Goal: Communication & Community: Answer question/provide support

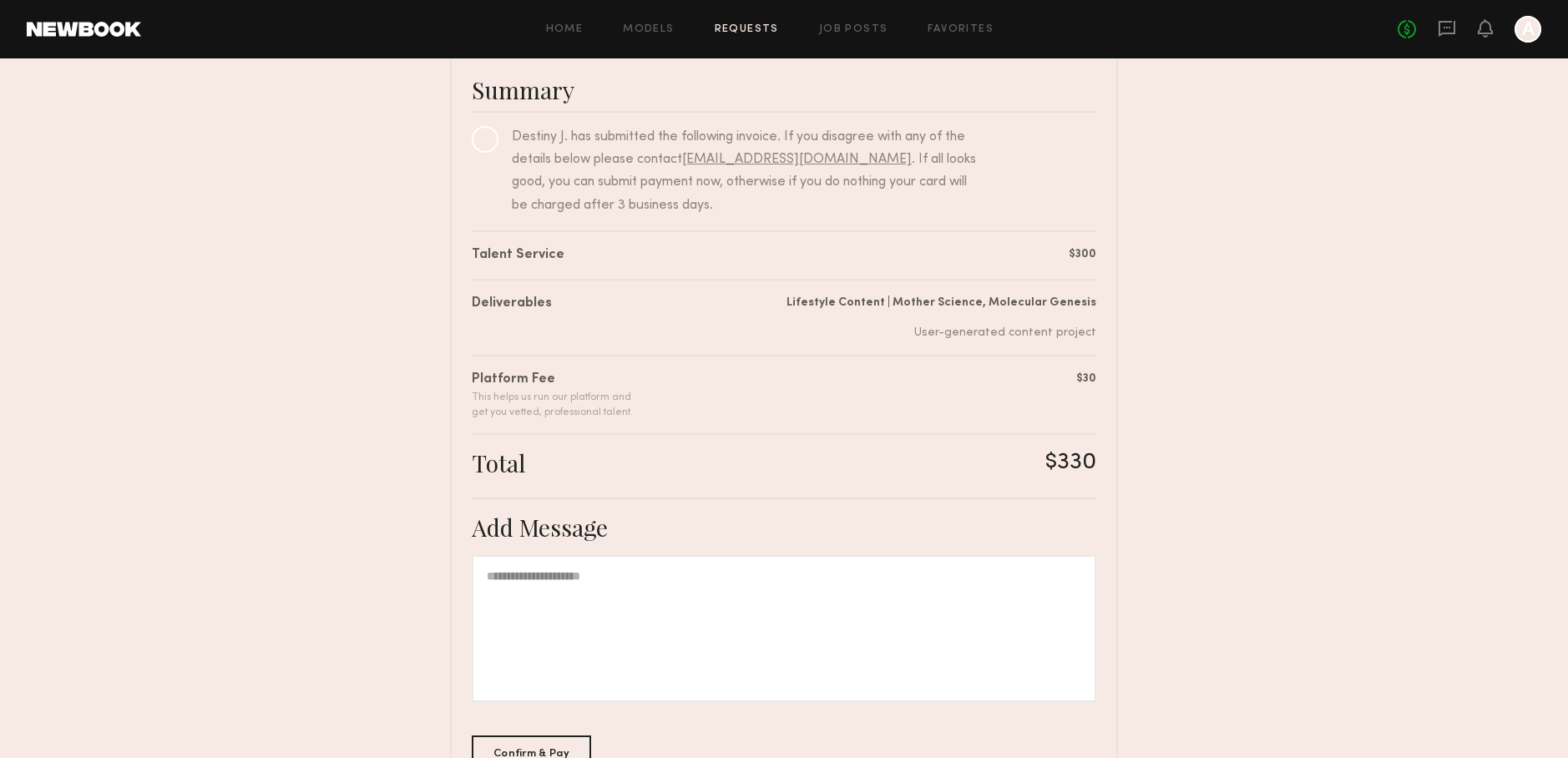
scroll to position [246, 0]
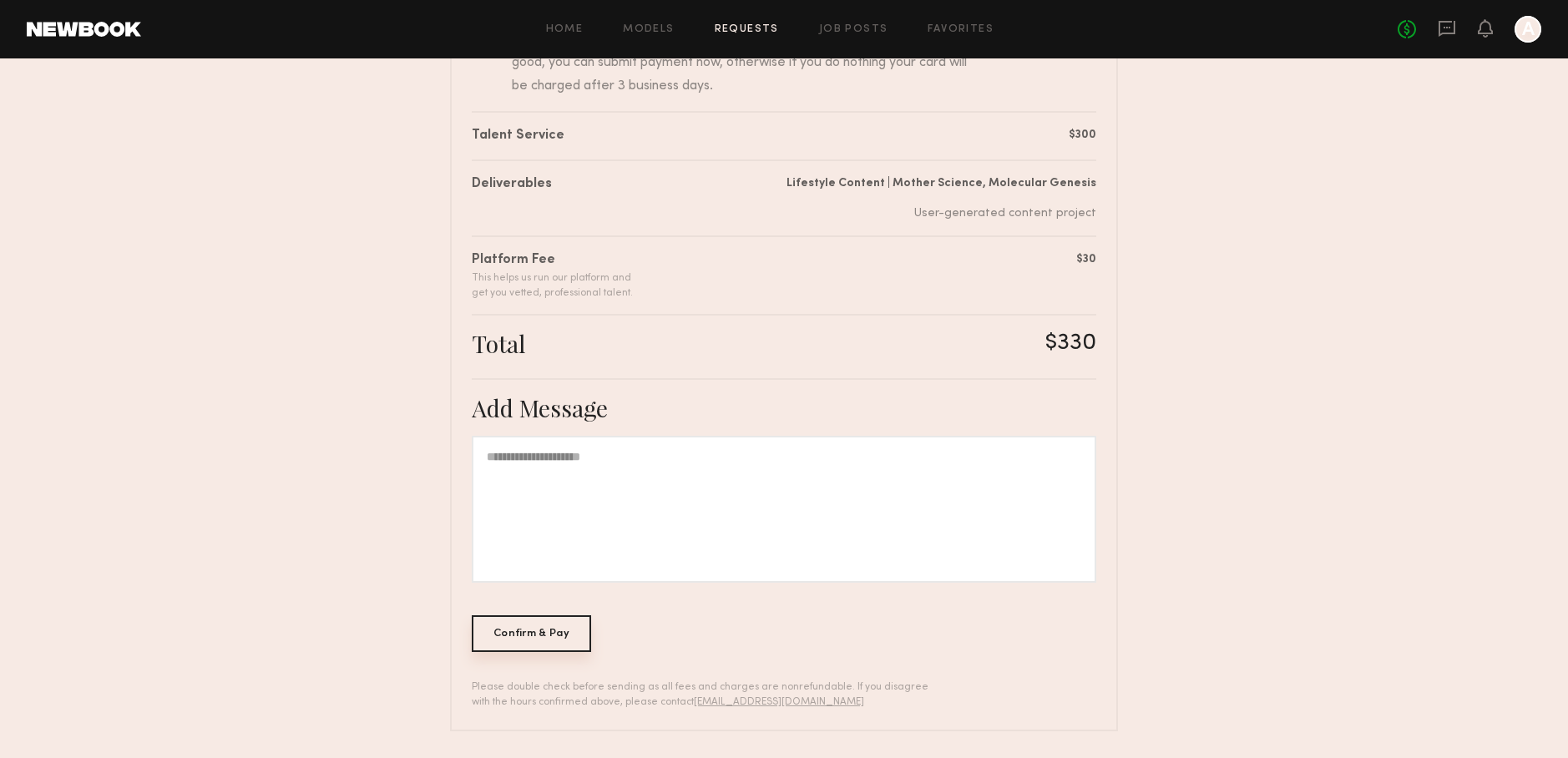
click at [558, 626] on div "Confirm & Pay" at bounding box center [532, 633] width 120 height 36
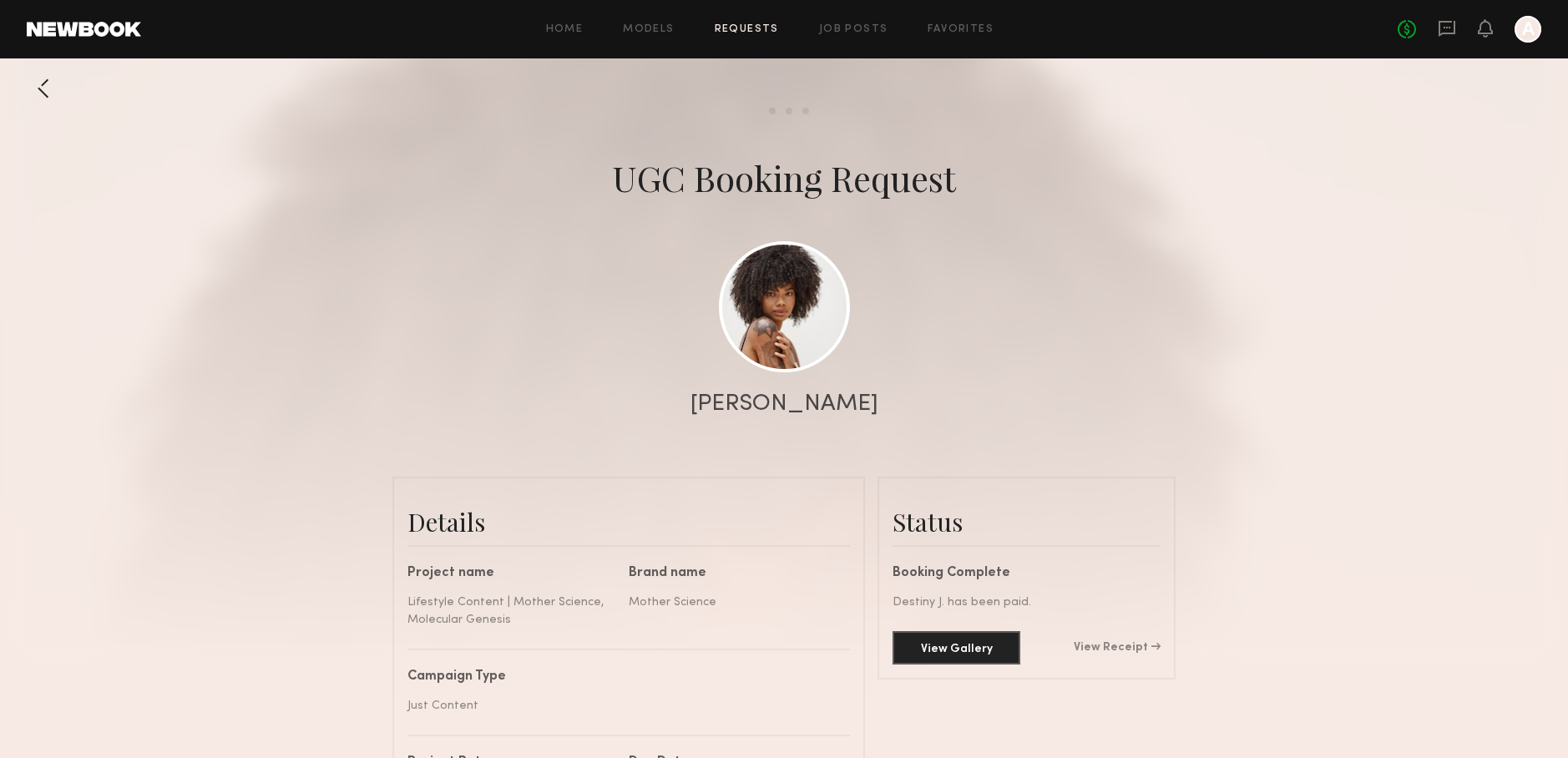
scroll to position [1422, 0]
click at [955, 651] on button "View Gallery" at bounding box center [957, 647] width 128 height 34
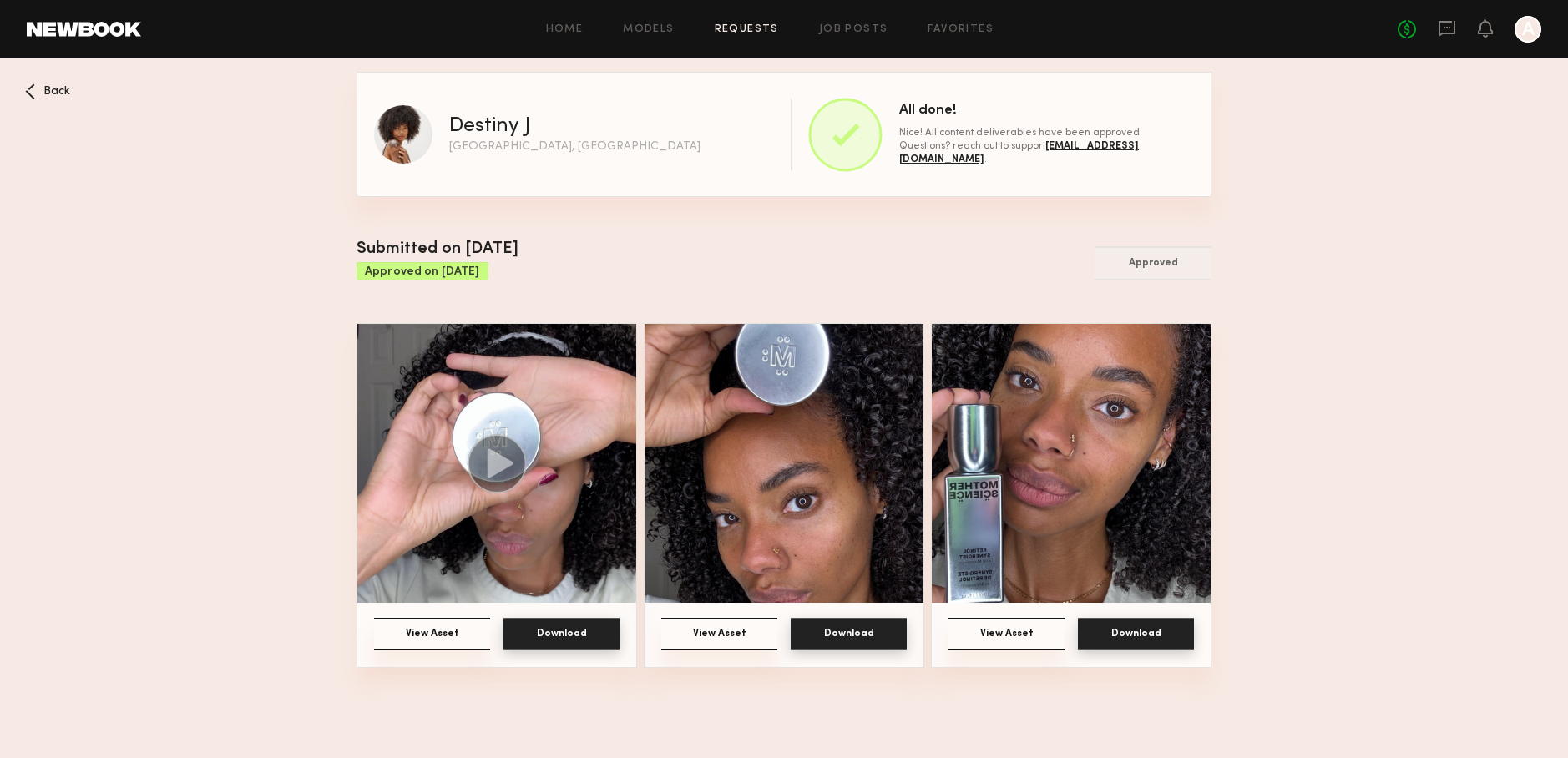
click at [560, 635] on button "Download" at bounding box center [561, 634] width 116 height 33
click at [822, 628] on button "Download" at bounding box center [849, 634] width 116 height 33
click at [1120, 631] on button "Download" at bounding box center [1136, 634] width 116 height 33
click at [876, 629] on button "Download" at bounding box center [849, 634] width 116 height 33
click at [1279, 625] on nb-booking-gallery "Back Destiny J Atlanta, GA All done! Nice! All content deliverables have been a…" at bounding box center [784, 370] width 1568 height 596
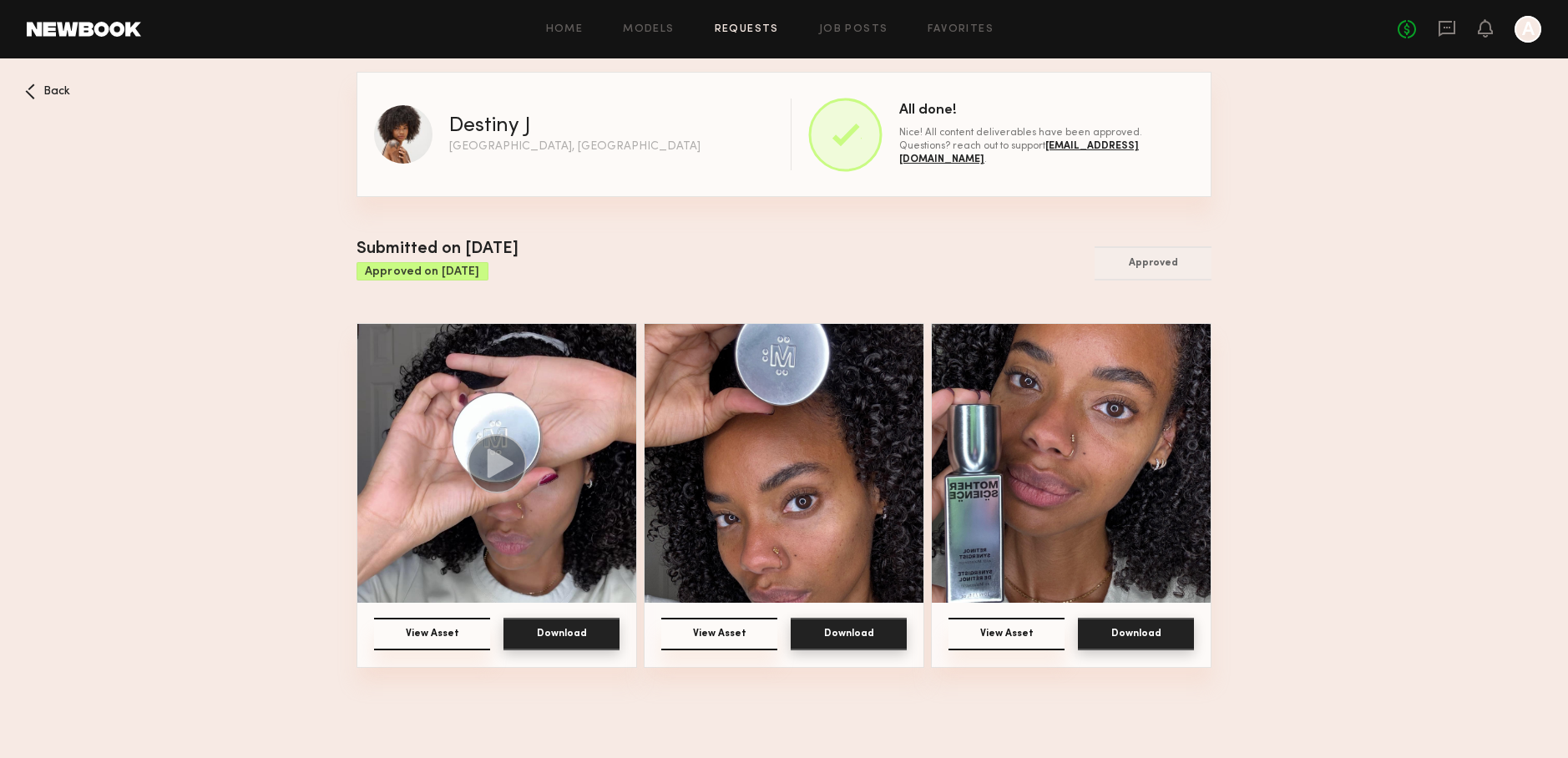
click at [1279, 625] on nb-booking-gallery "Back Destiny J Atlanta, GA All done! Nice! All content deliverables have been a…" at bounding box center [784, 370] width 1568 height 596
click at [43, 97] on div "Back" at bounding box center [48, 91] width 45 height 16
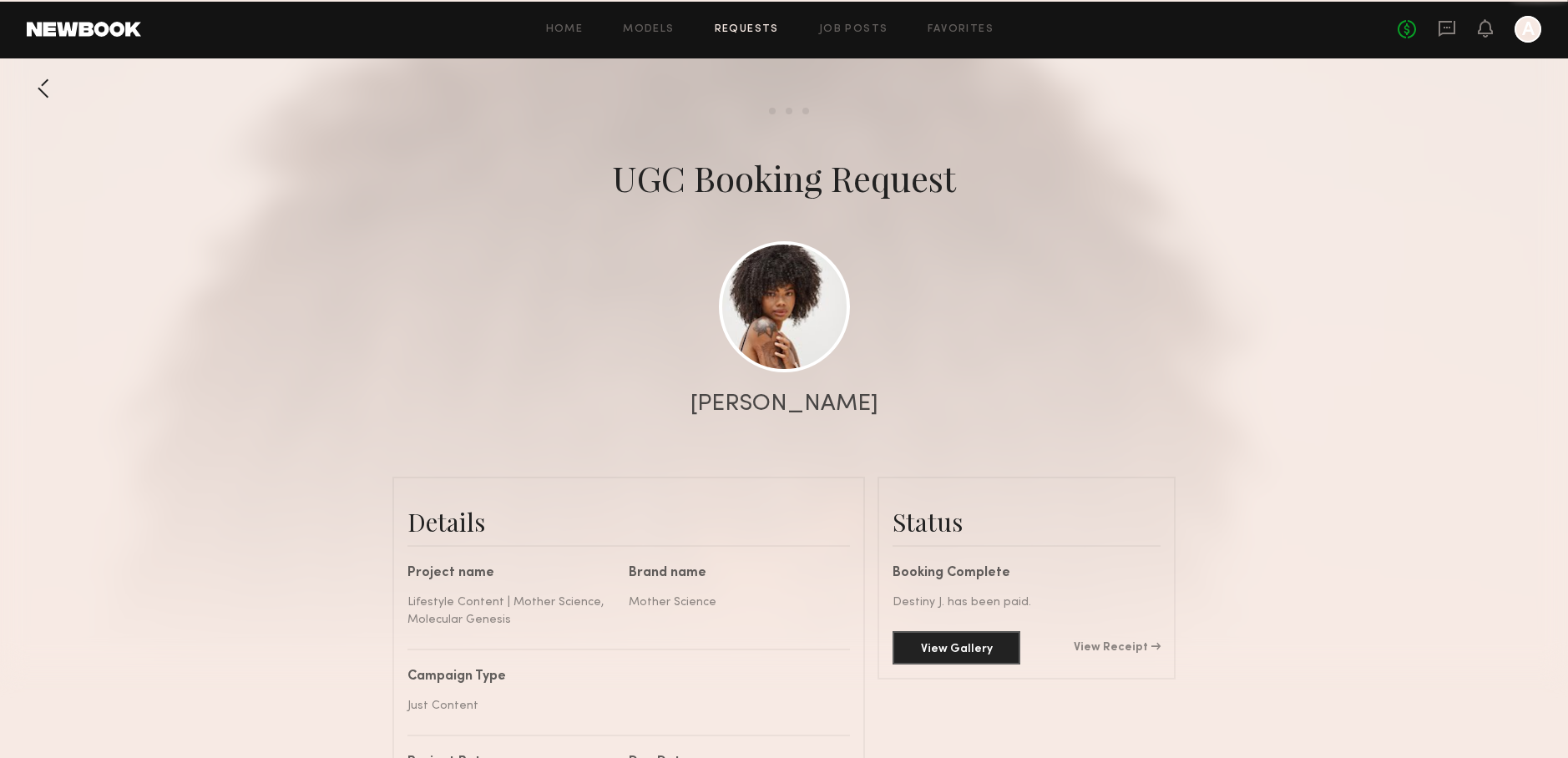
scroll to position [1422, 0]
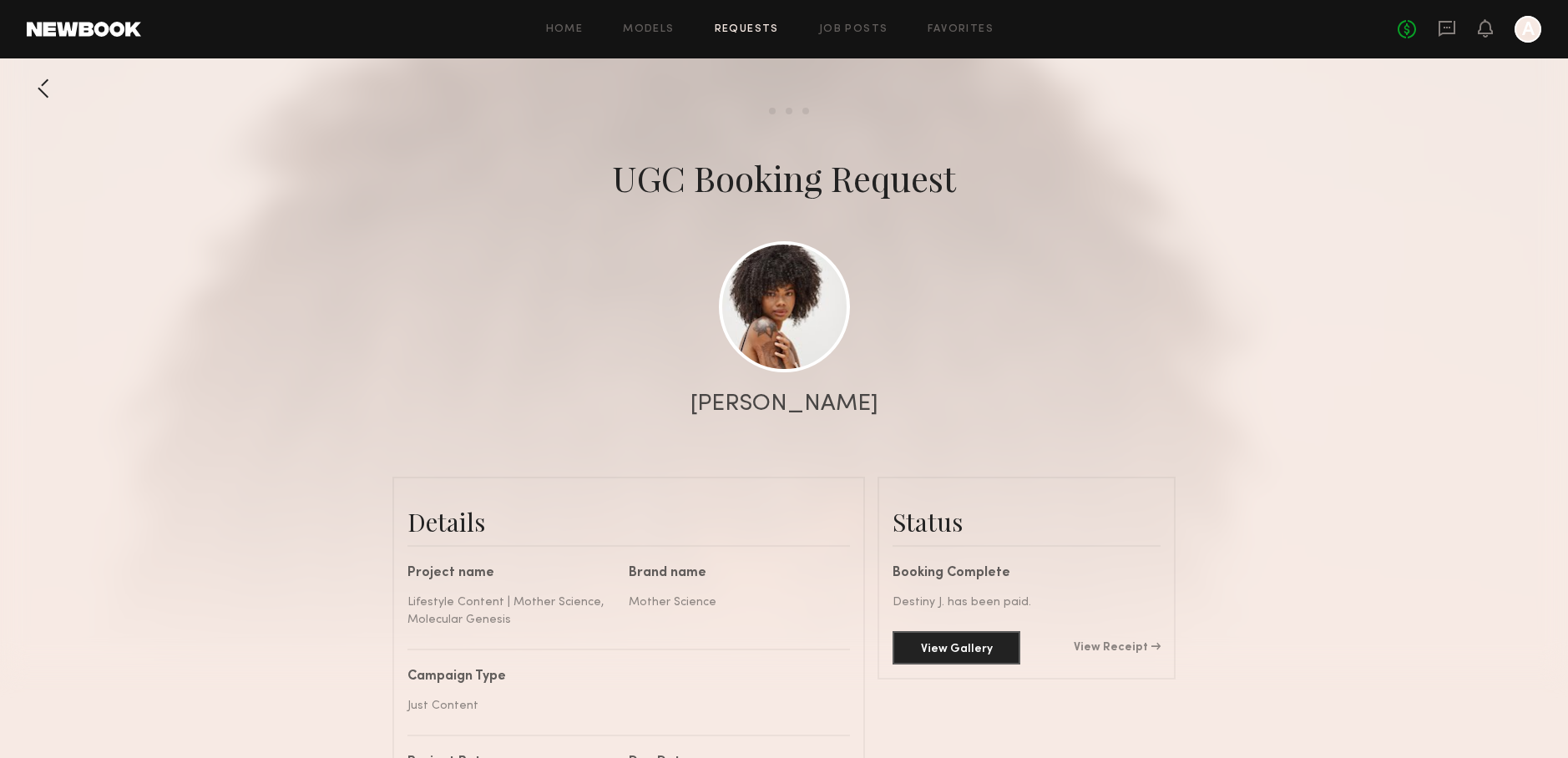
click at [740, 37] on div "Home Models Requests Job Posts Favorites Sign Out No fees up to $5,000 A" at bounding box center [841, 29] width 1400 height 27
click at [741, 30] on link "Requests" at bounding box center [746, 30] width 65 height 11
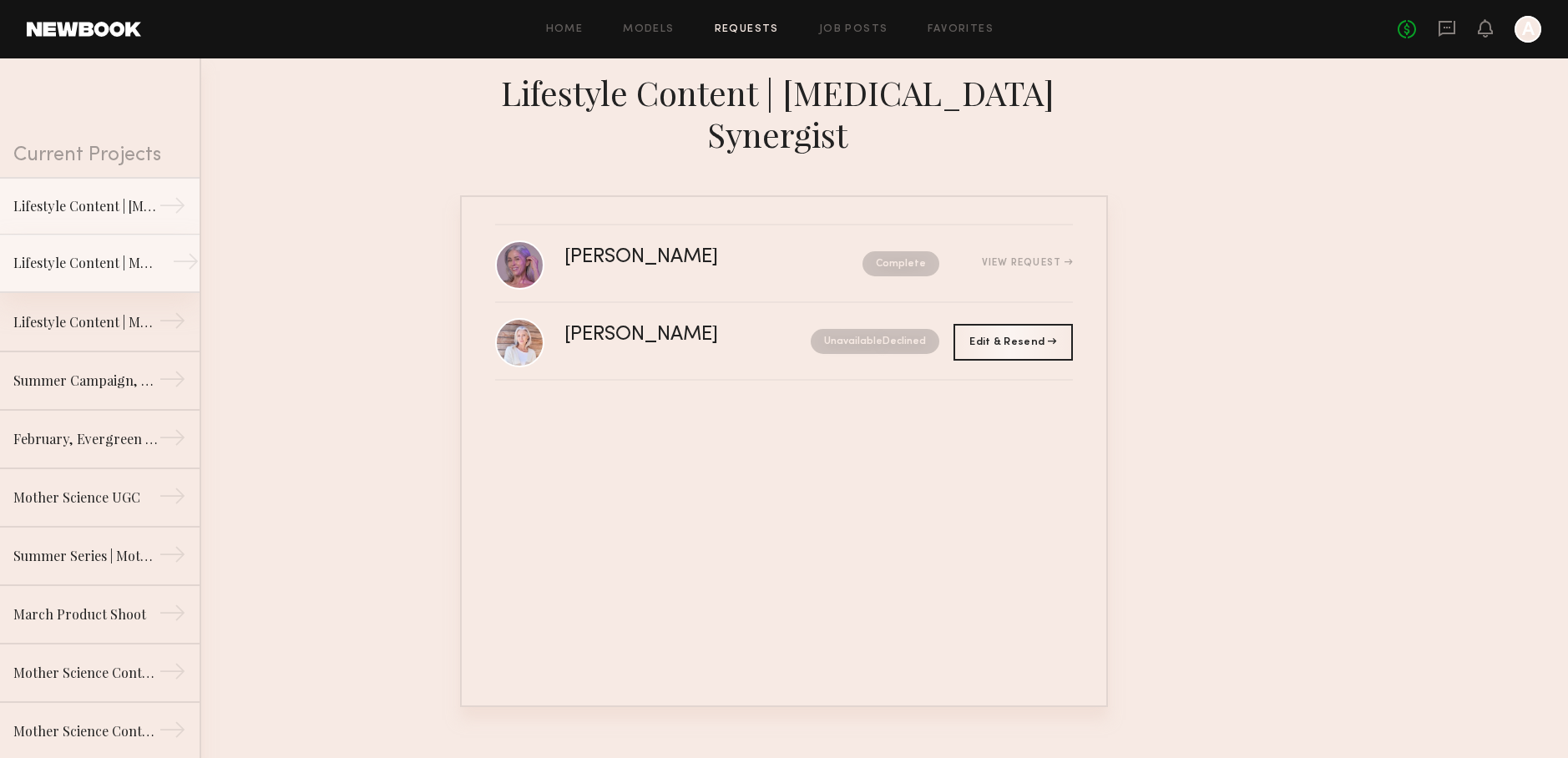
click at [99, 248] on link "Lifestyle Content | Molecular Hero Serum →" at bounding box center [99, 264] width 199 height 59
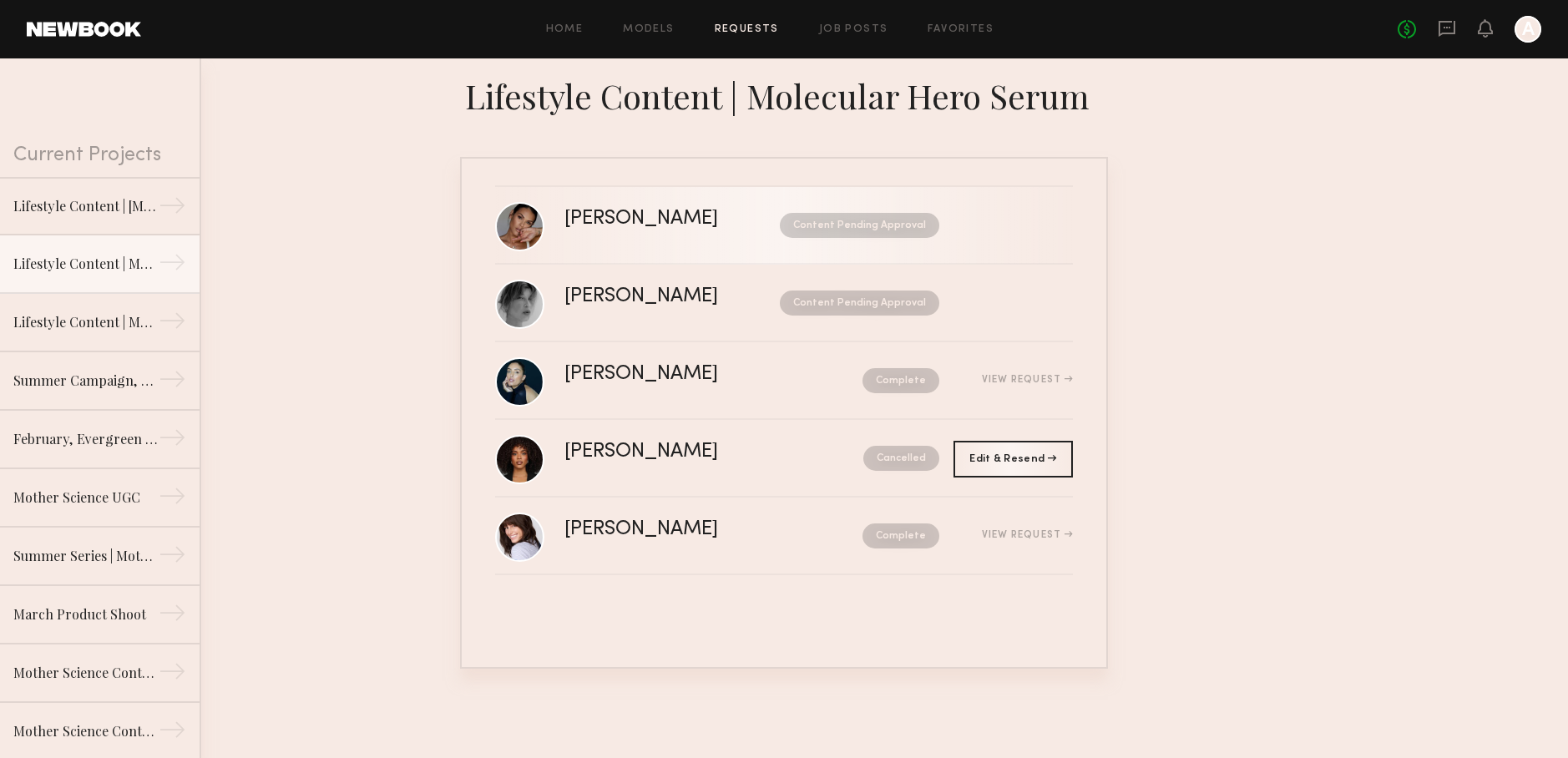
click at [793, 225] on nb-request-status "Content Pending Approval" at bounding box center [859, 225] width 160 height 25
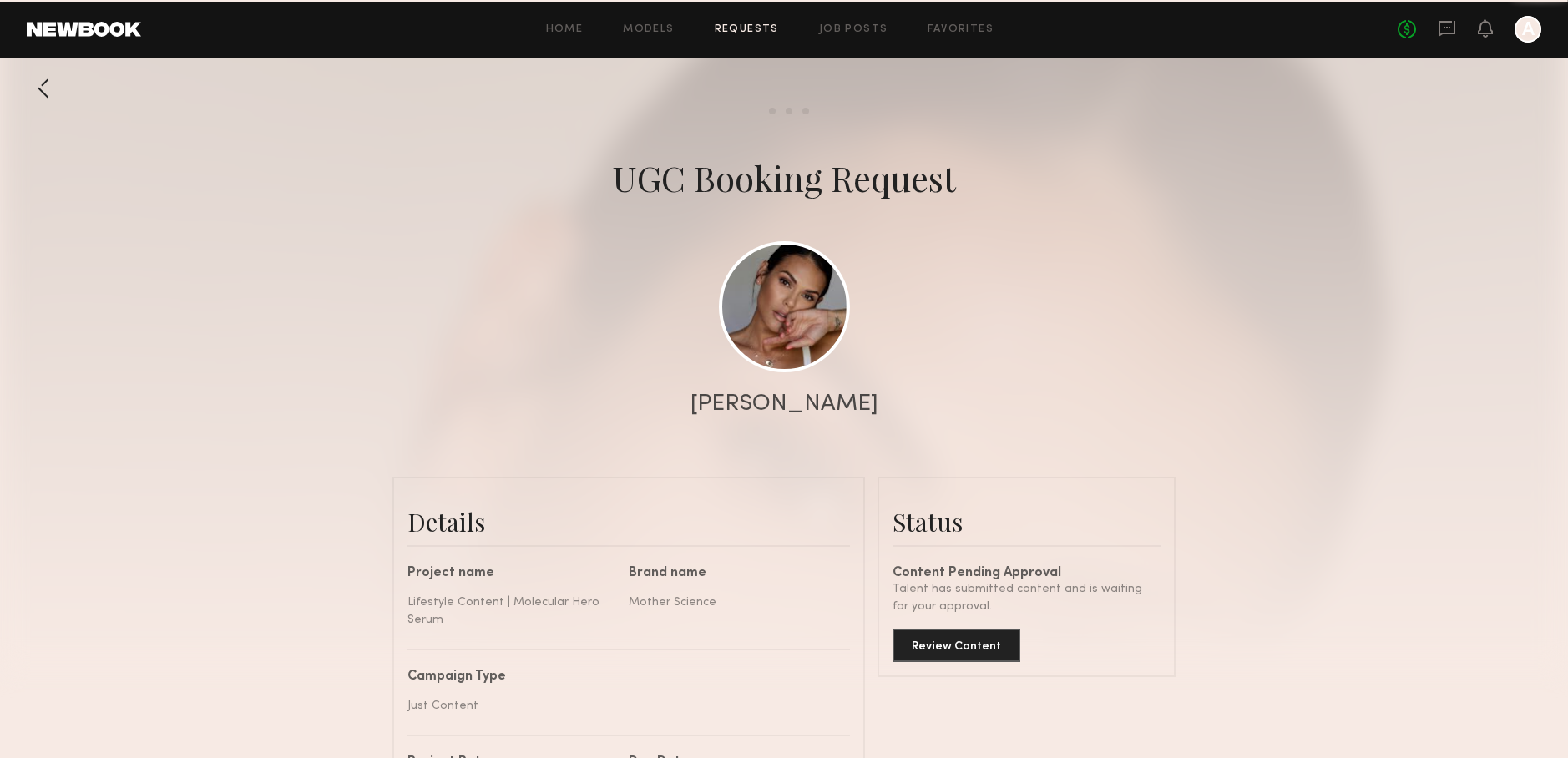
scroll to position [1536, 0]
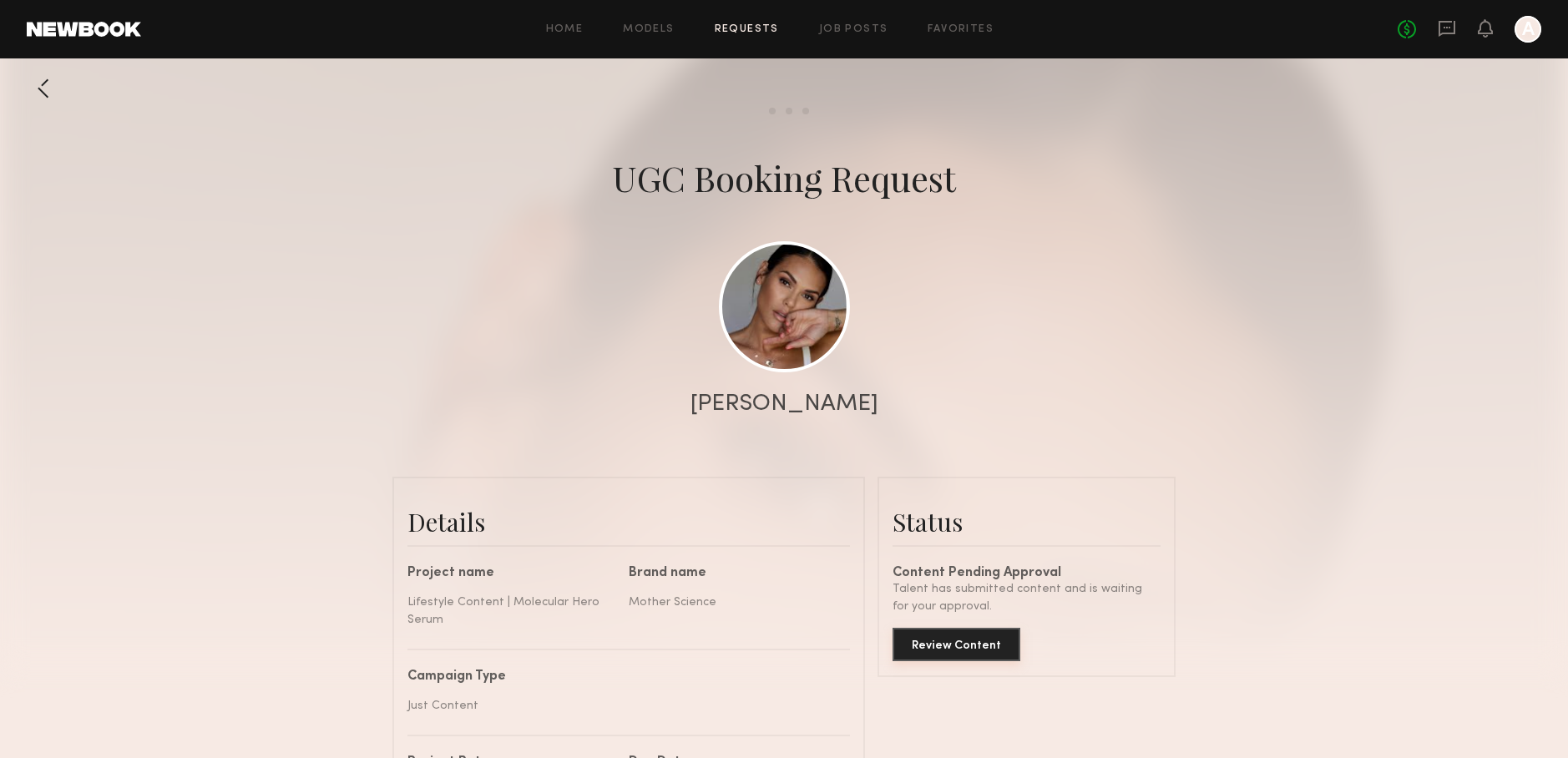
click at [995, 658] on button "Review Content" at bounding box center [957, 645] width 128 height 34
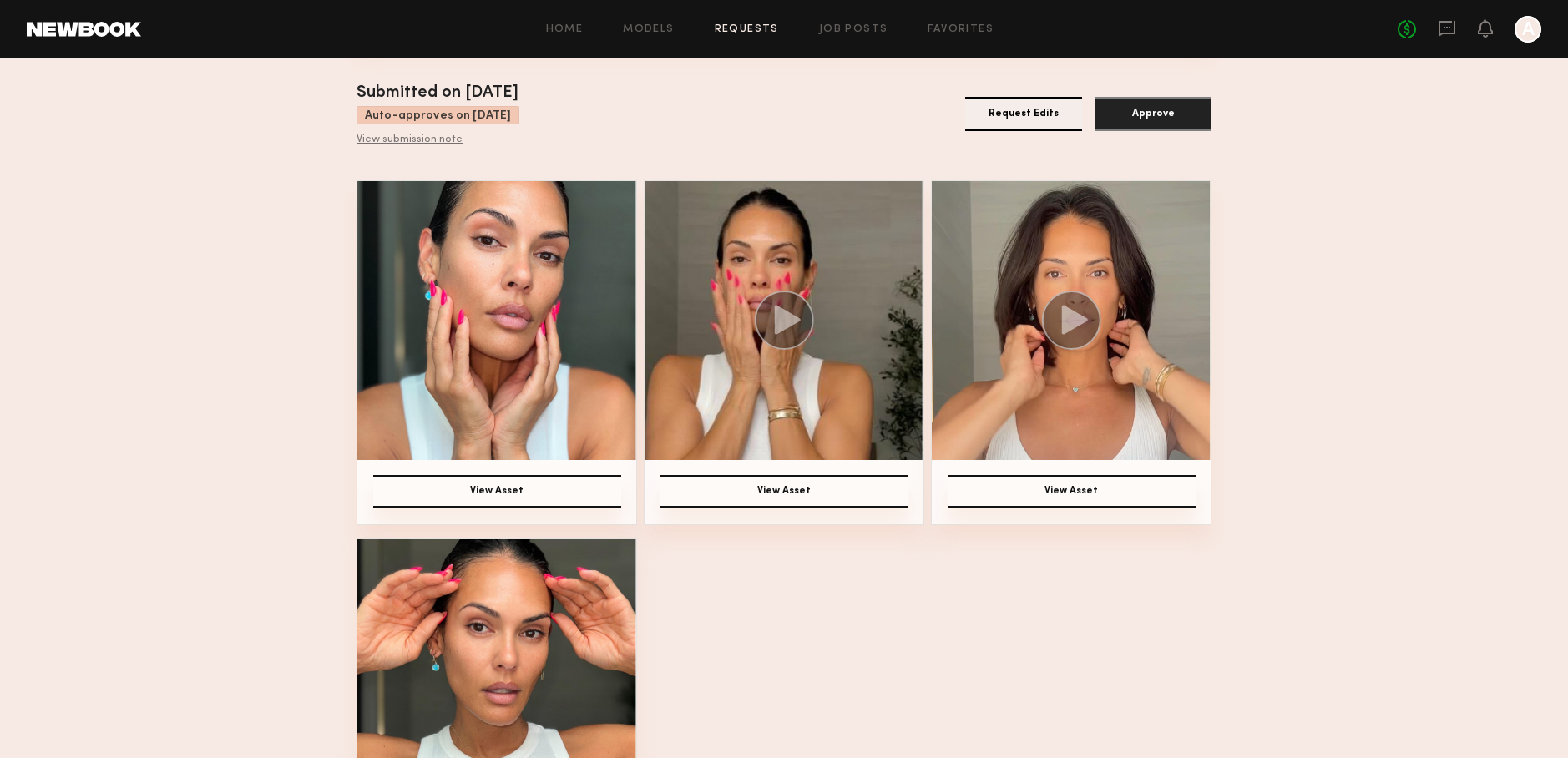
scroll to position [177, 0]
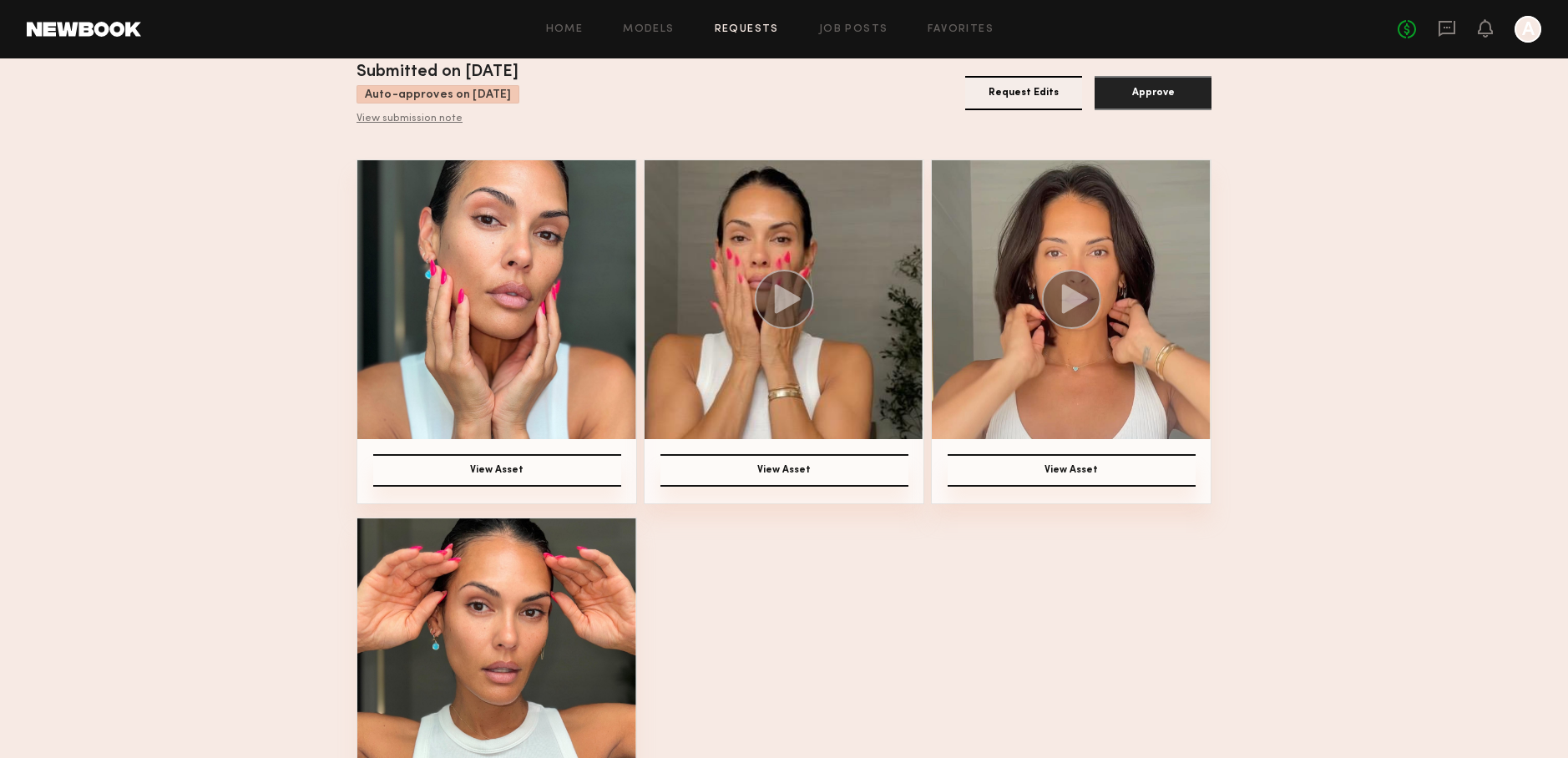
click at [1018, 386] on img at bounding box center [1072, 299] width 279 height 279
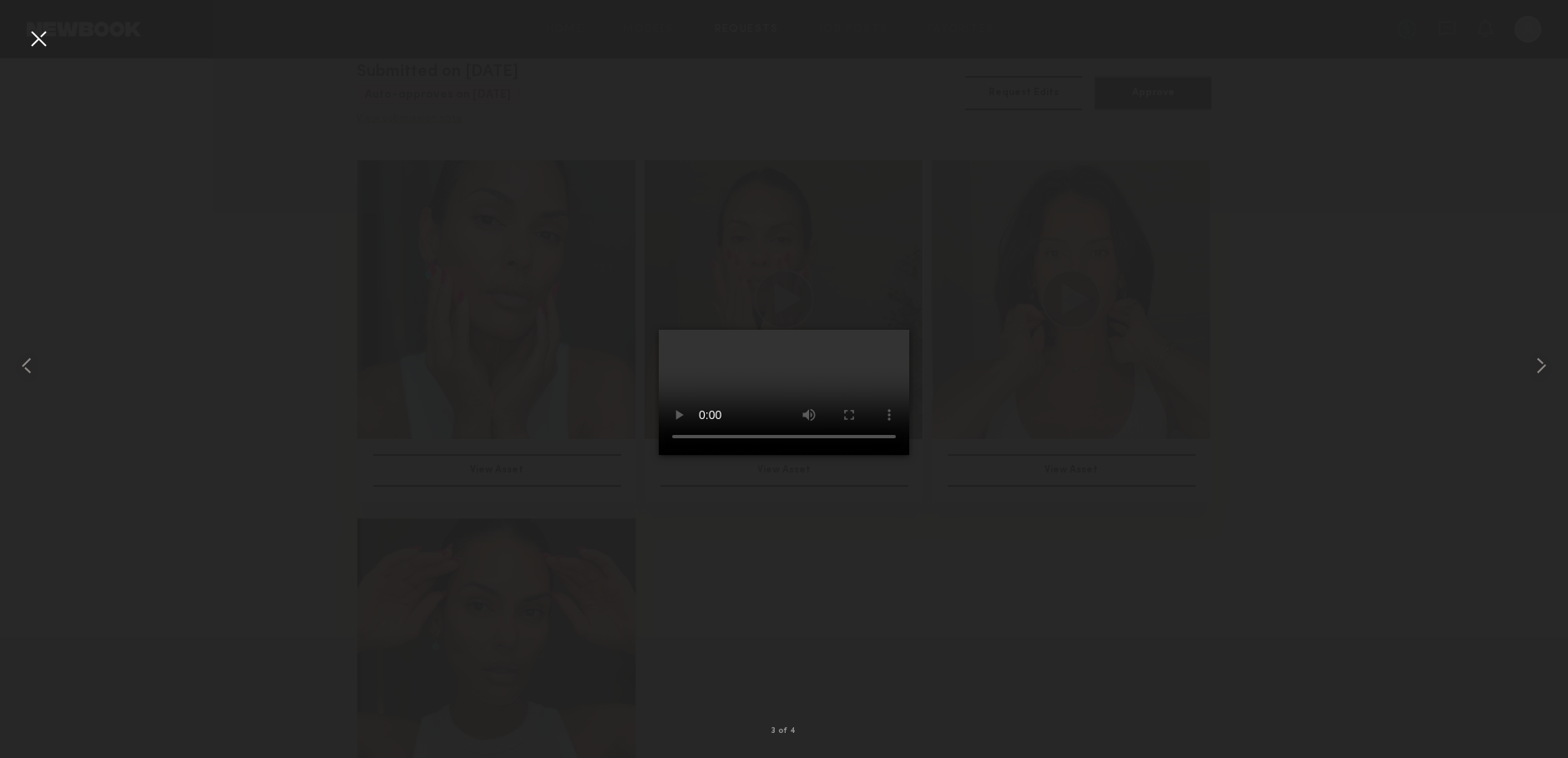
click at [1140, 447] on div at bounding box center [784, 365] width 1568 height 678
click at [1185, 141] on div at bounding box center [784, 365] width 1568 height 678
click at [38, 43] on div at bounding box center [38, 38] width 27 height 27
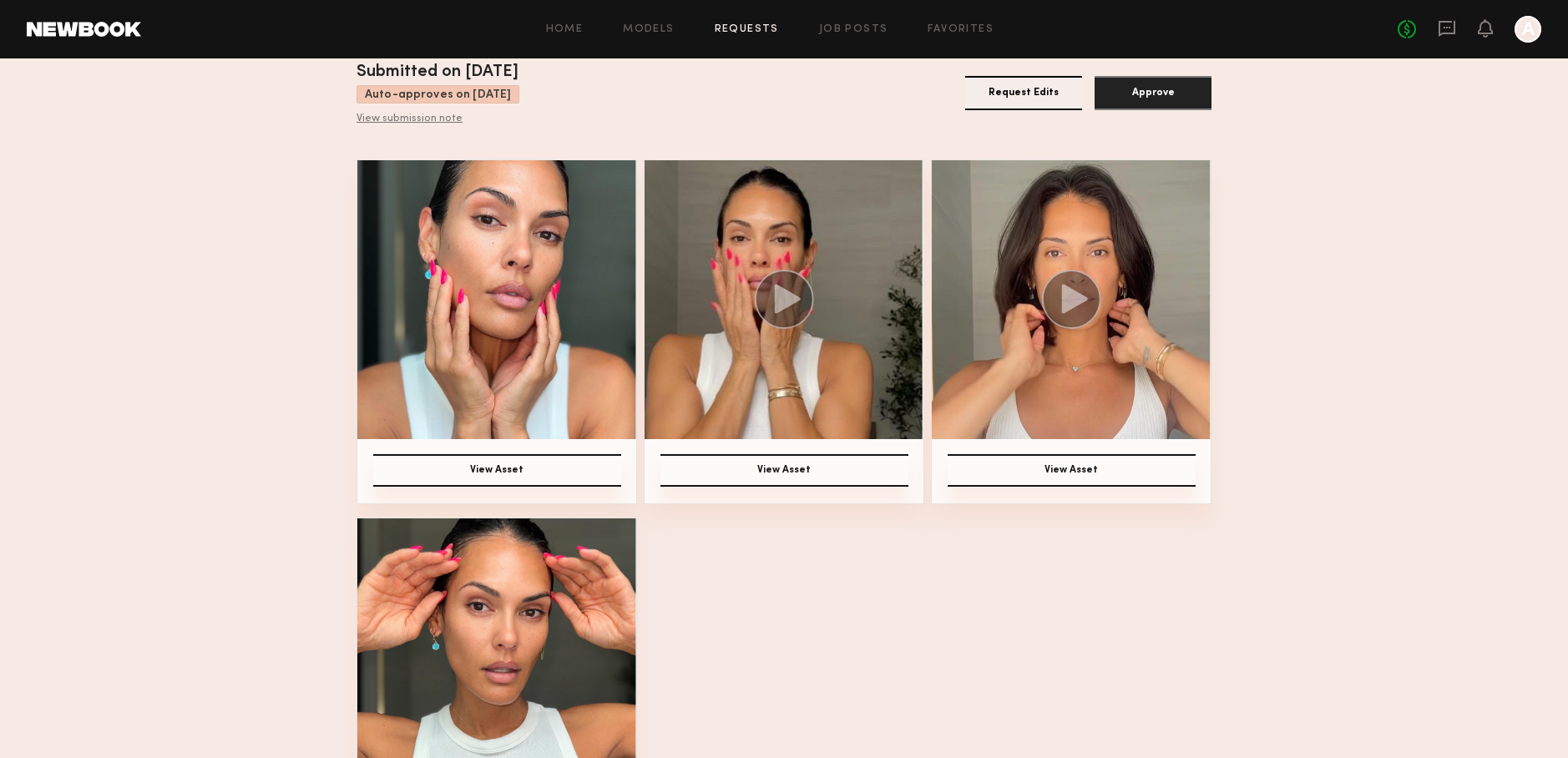
click at [1157, 91] on button "Approve" at bounding box center [1153, 93] width 117 height 35
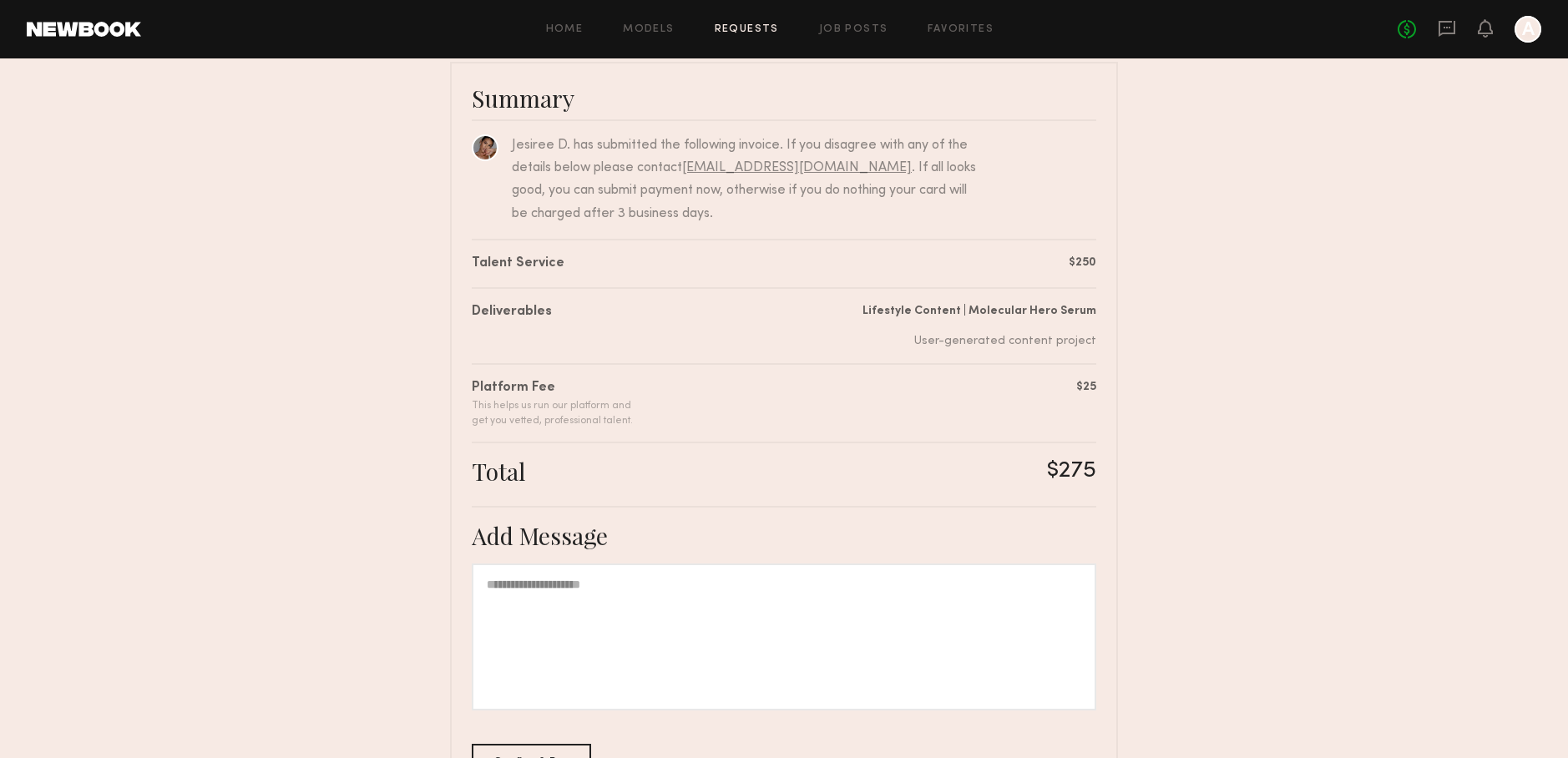
scroll to position [246, 0]
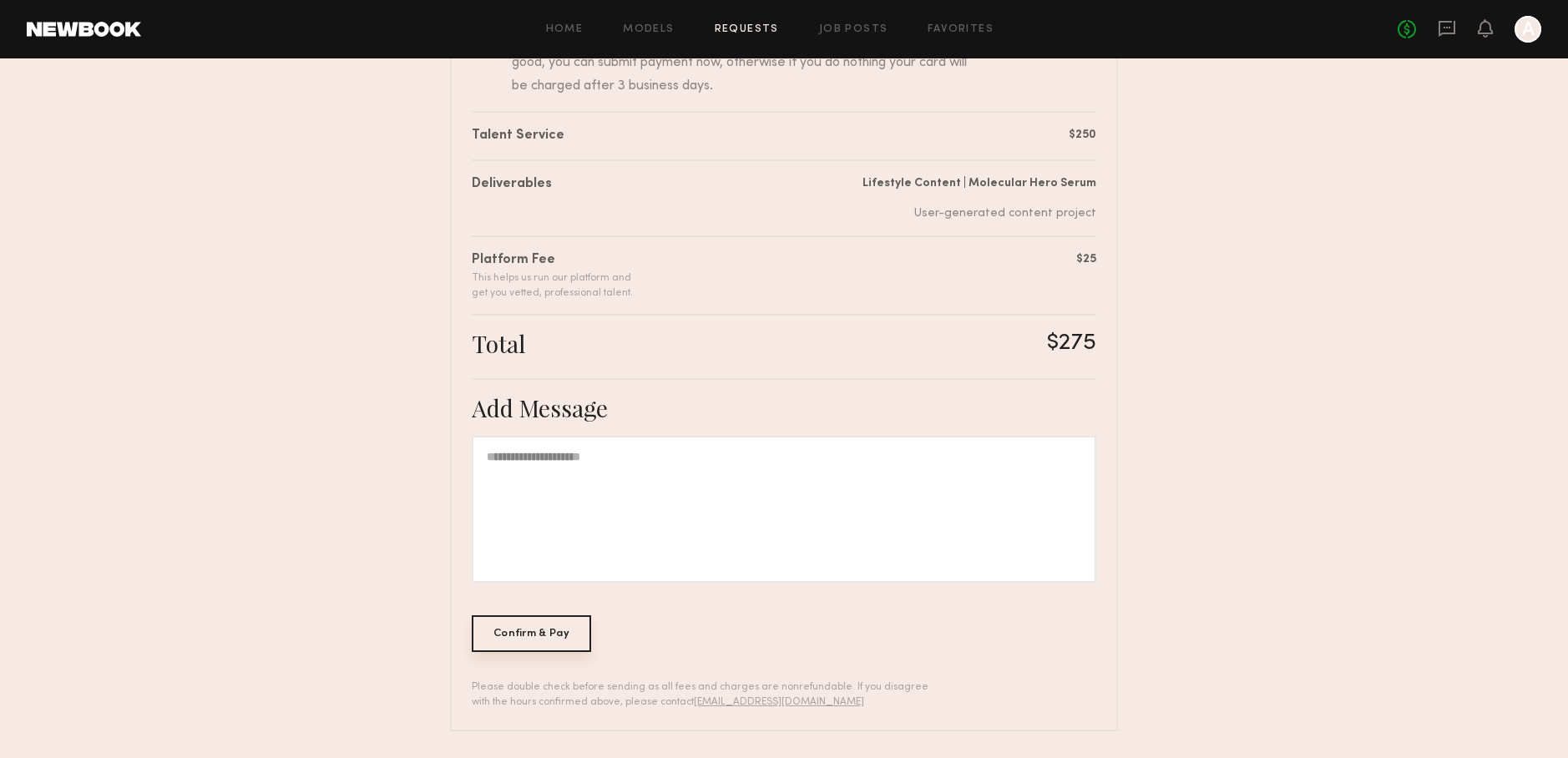
click at [554, 625] on div "Confirm & Pay" at bounding box center [532, 633] width 120 height 36
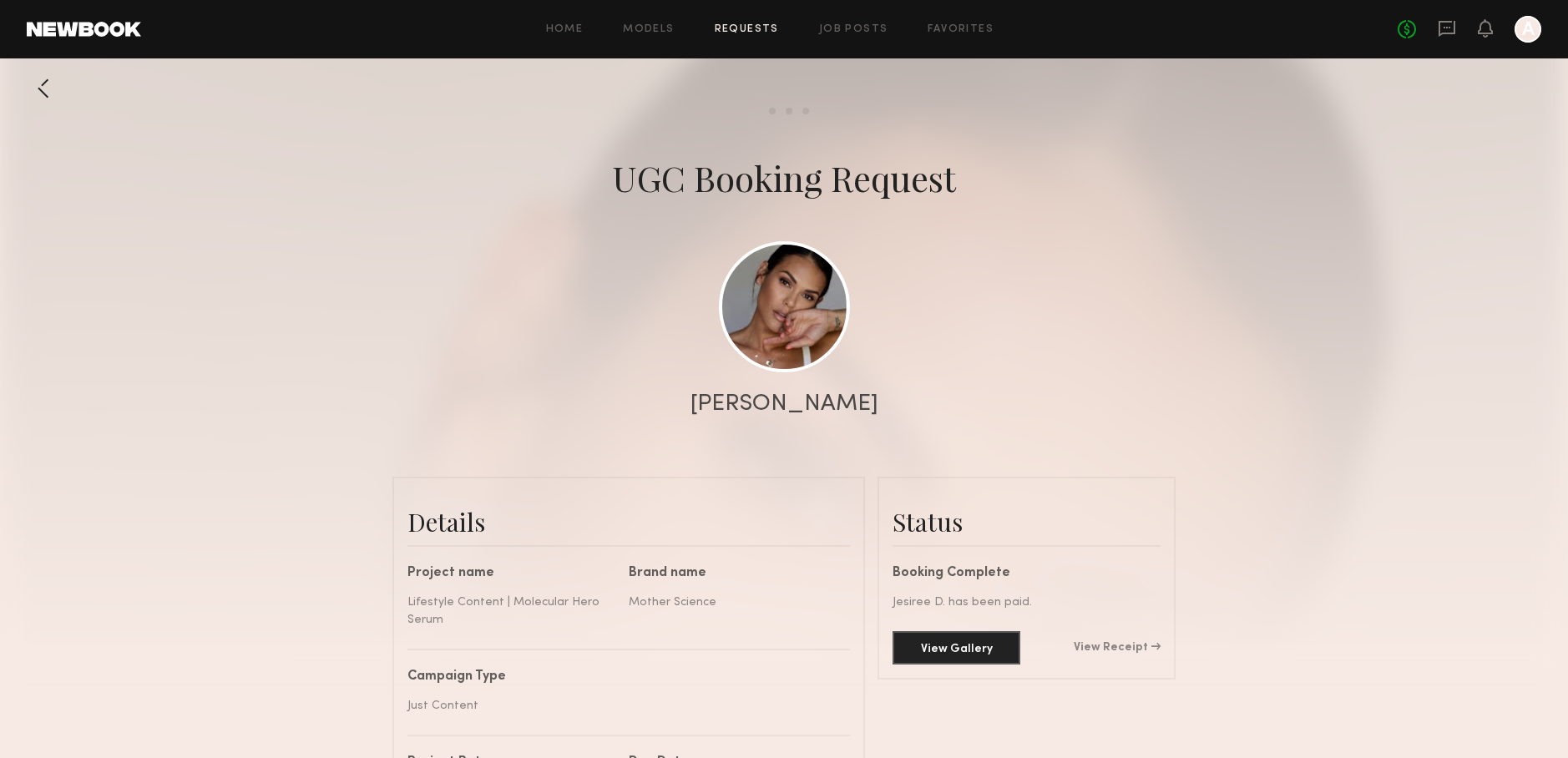
scroll to position [1536, 0]
click at [996, 644] on button "View Gallery" at bounding box center [957, 647] width 128 height 34
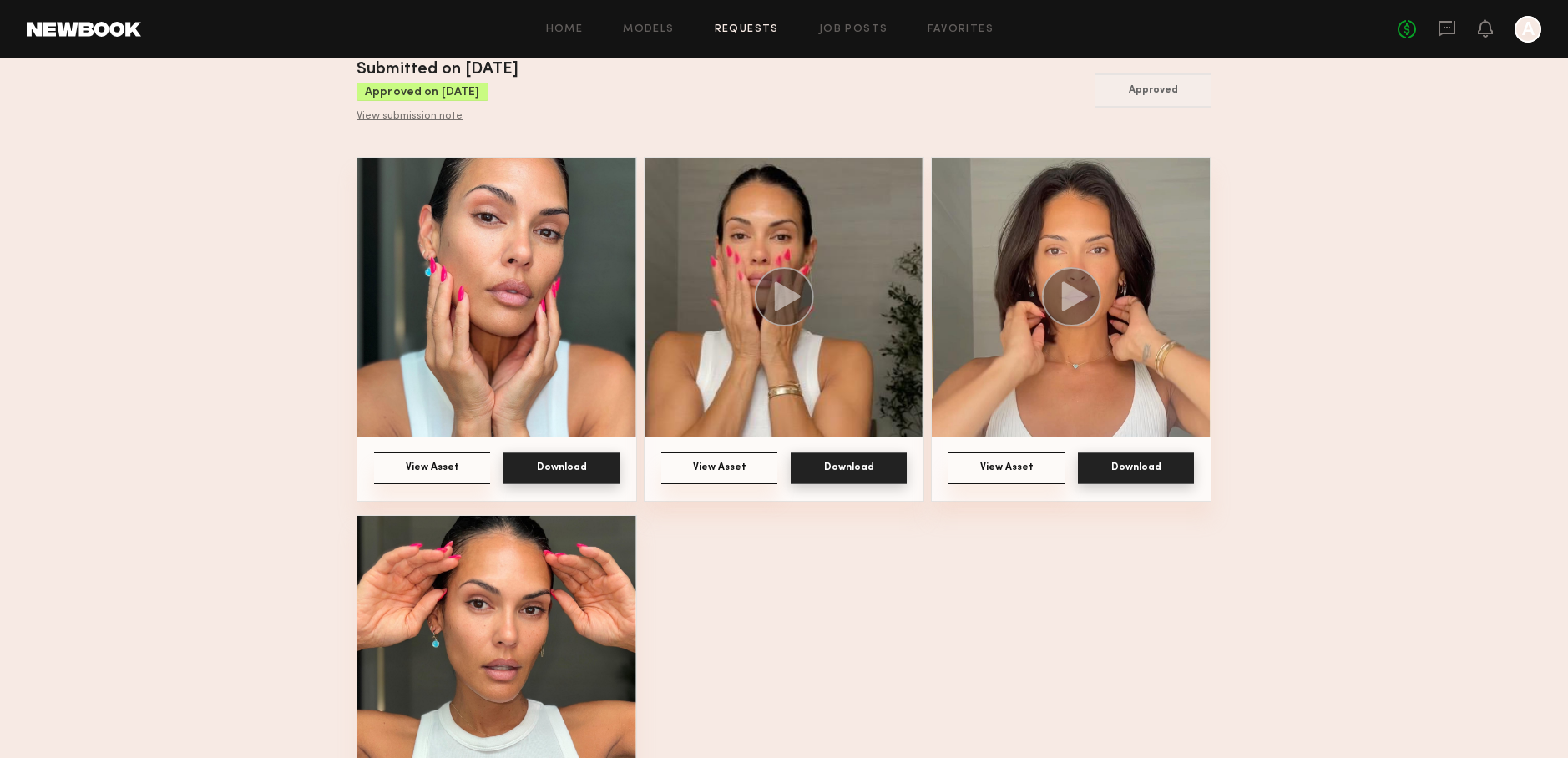
scroll to position [193, 0]
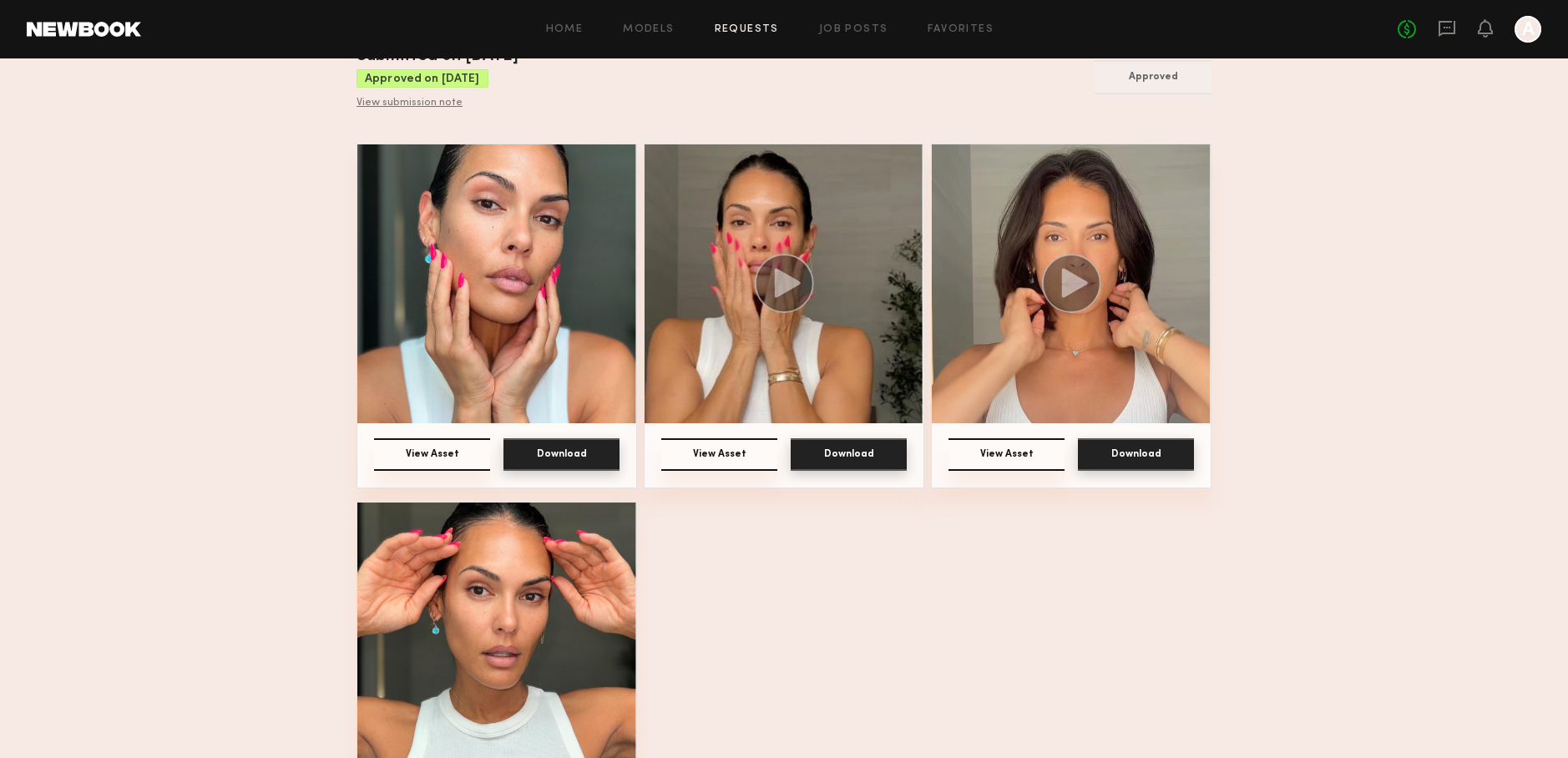
click at [573, 463] on button "Download" at bounding box center [561, 454] width 116 height 33
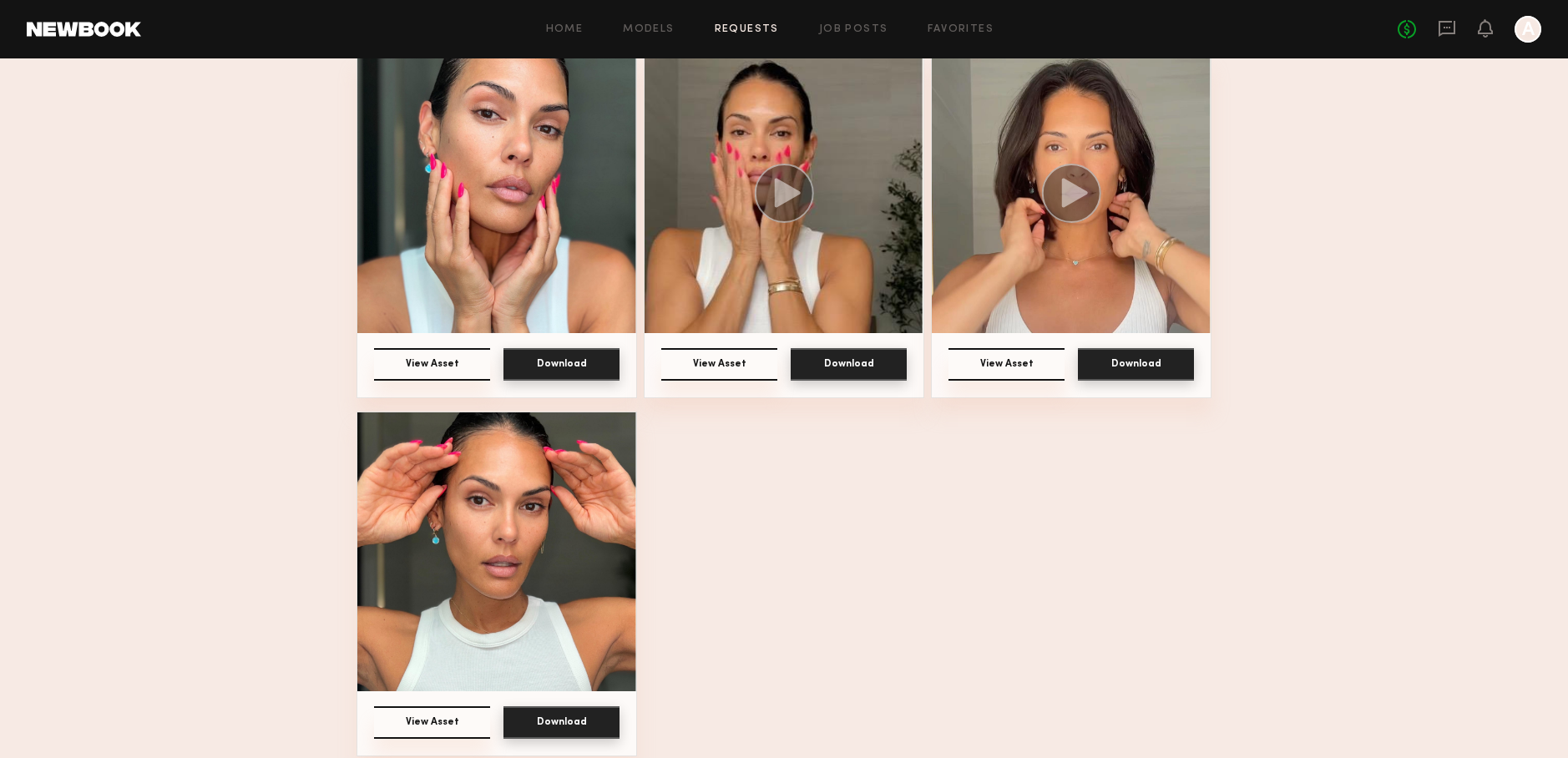
scroll to position [293, 0]
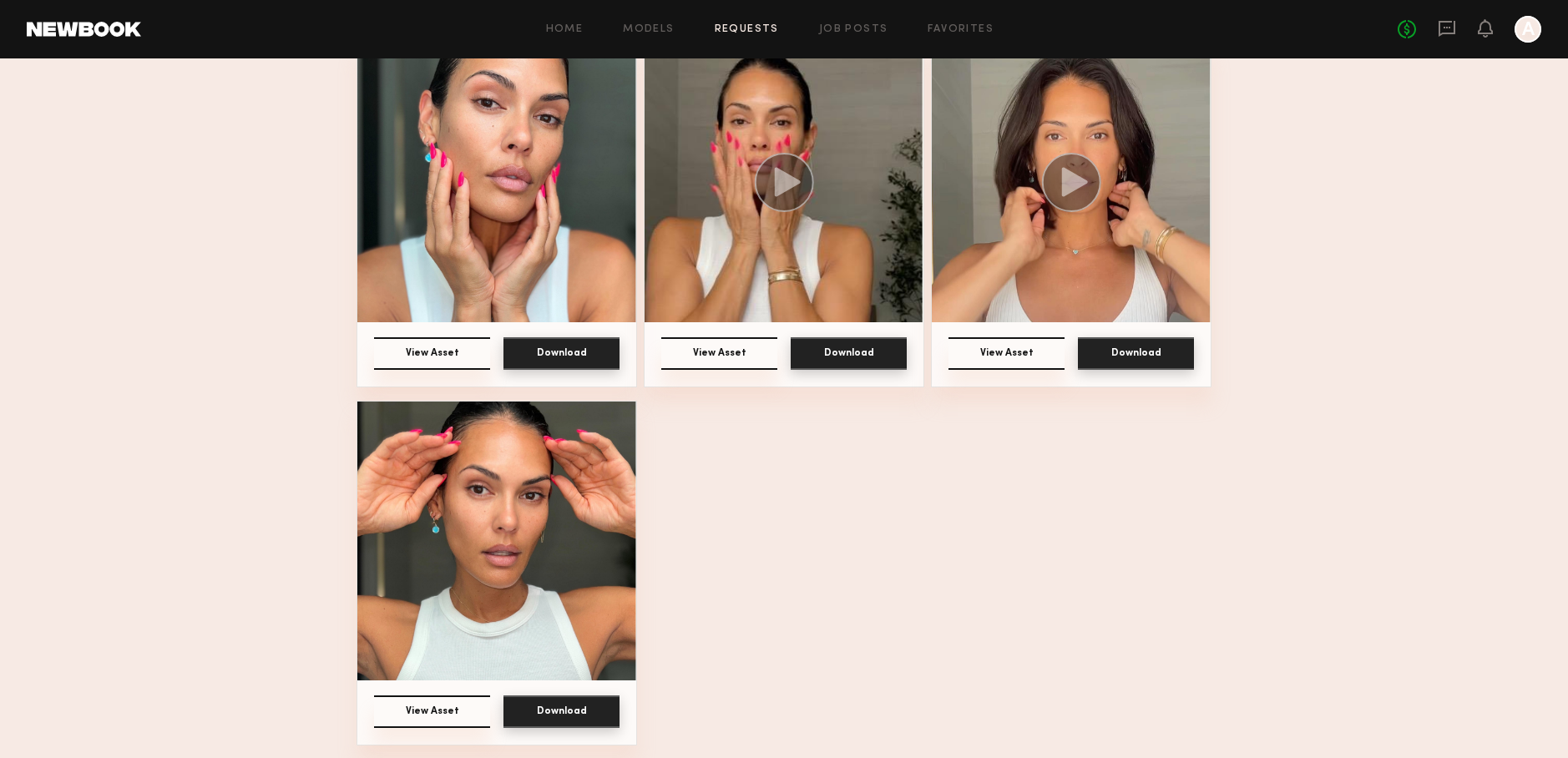
click at [568, 702] on button "Download" at bounding box center [561, 711] width 116 height 33
click at [1147, 362] on button "Download" at bounding box center [1136, 353] width 116 height 33
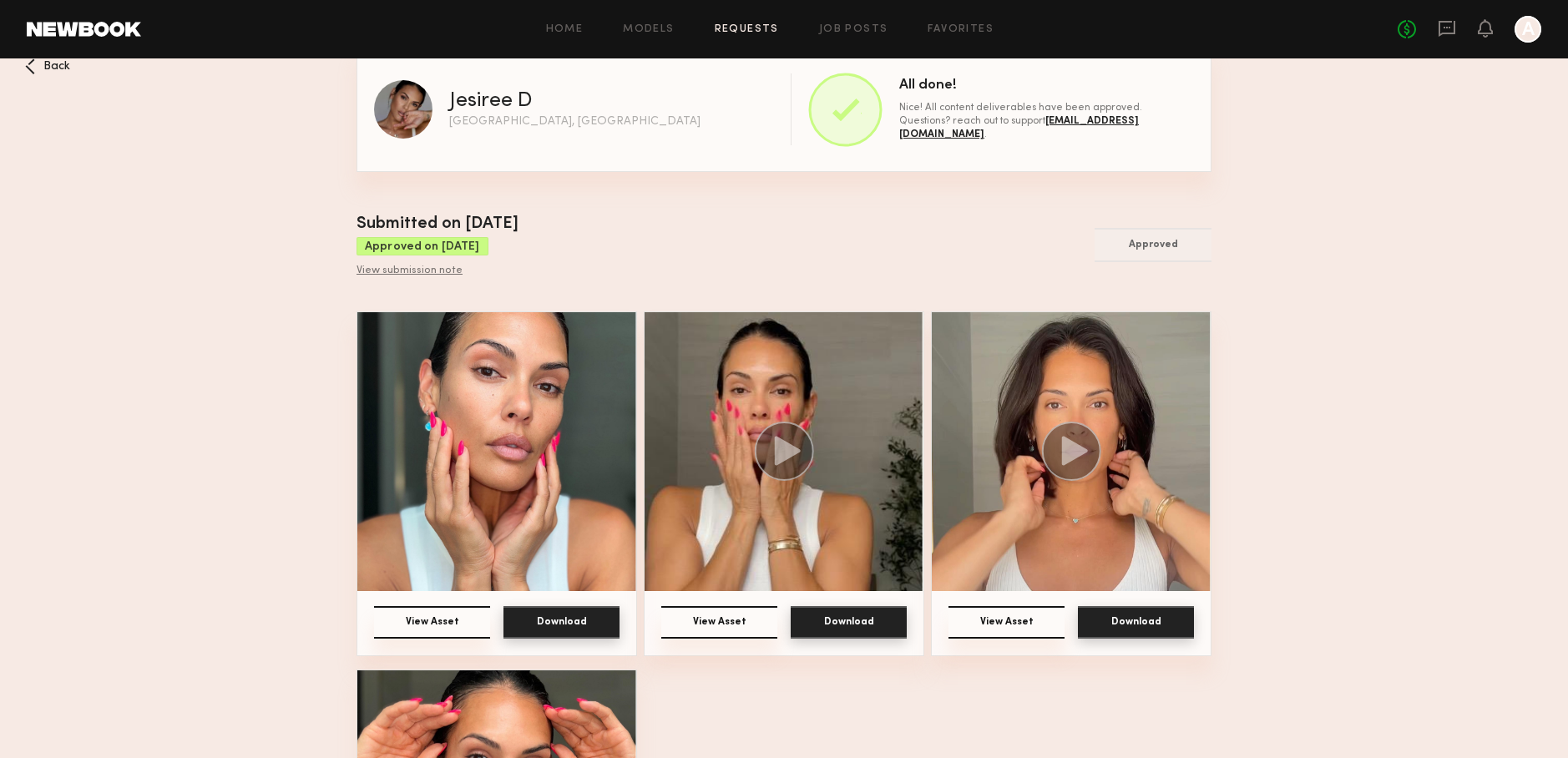
scroll to position [0, 0]
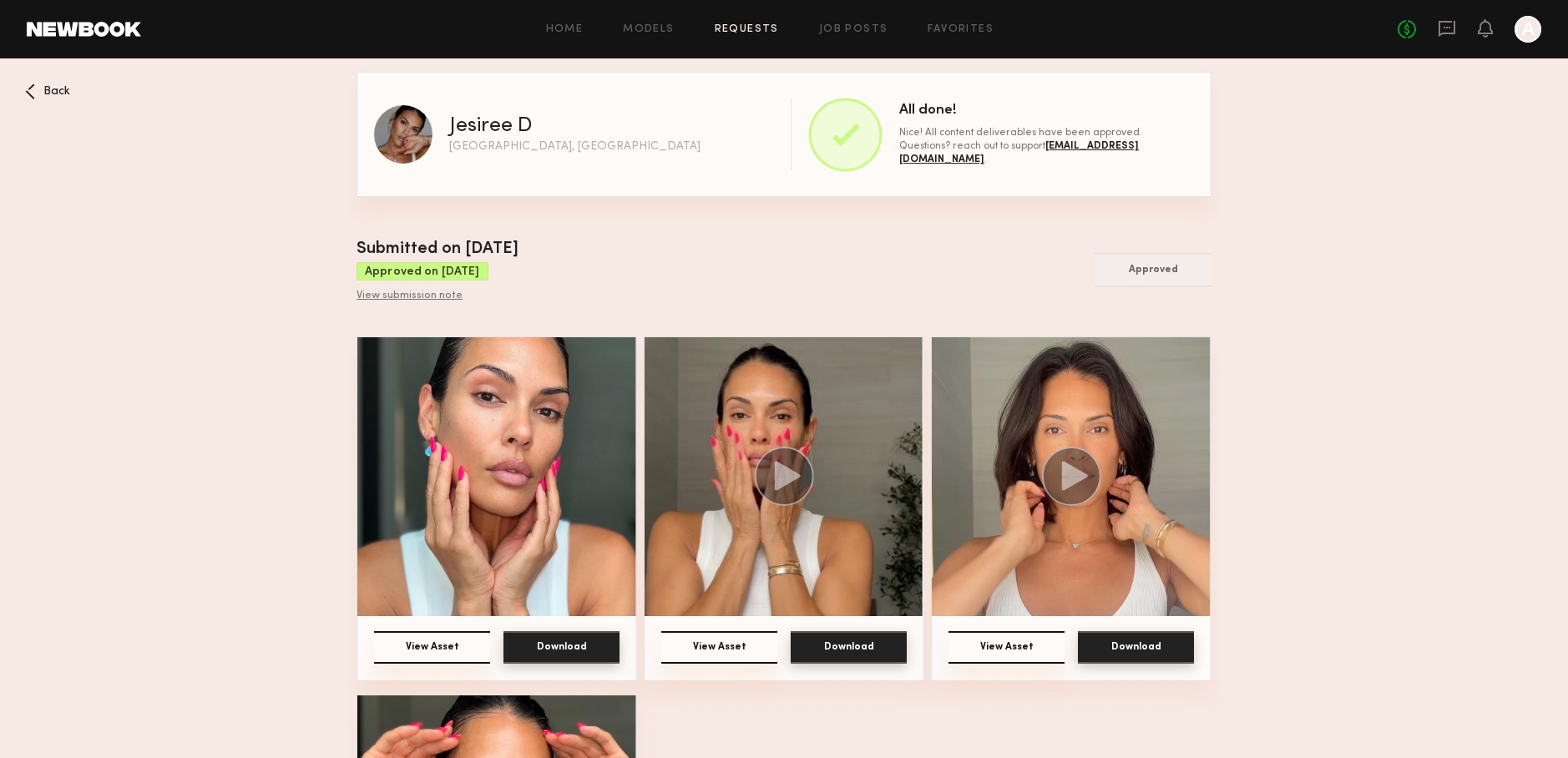
click at [50, 91] on span "Back" at bounding box center [56, 92] width 27 height 12
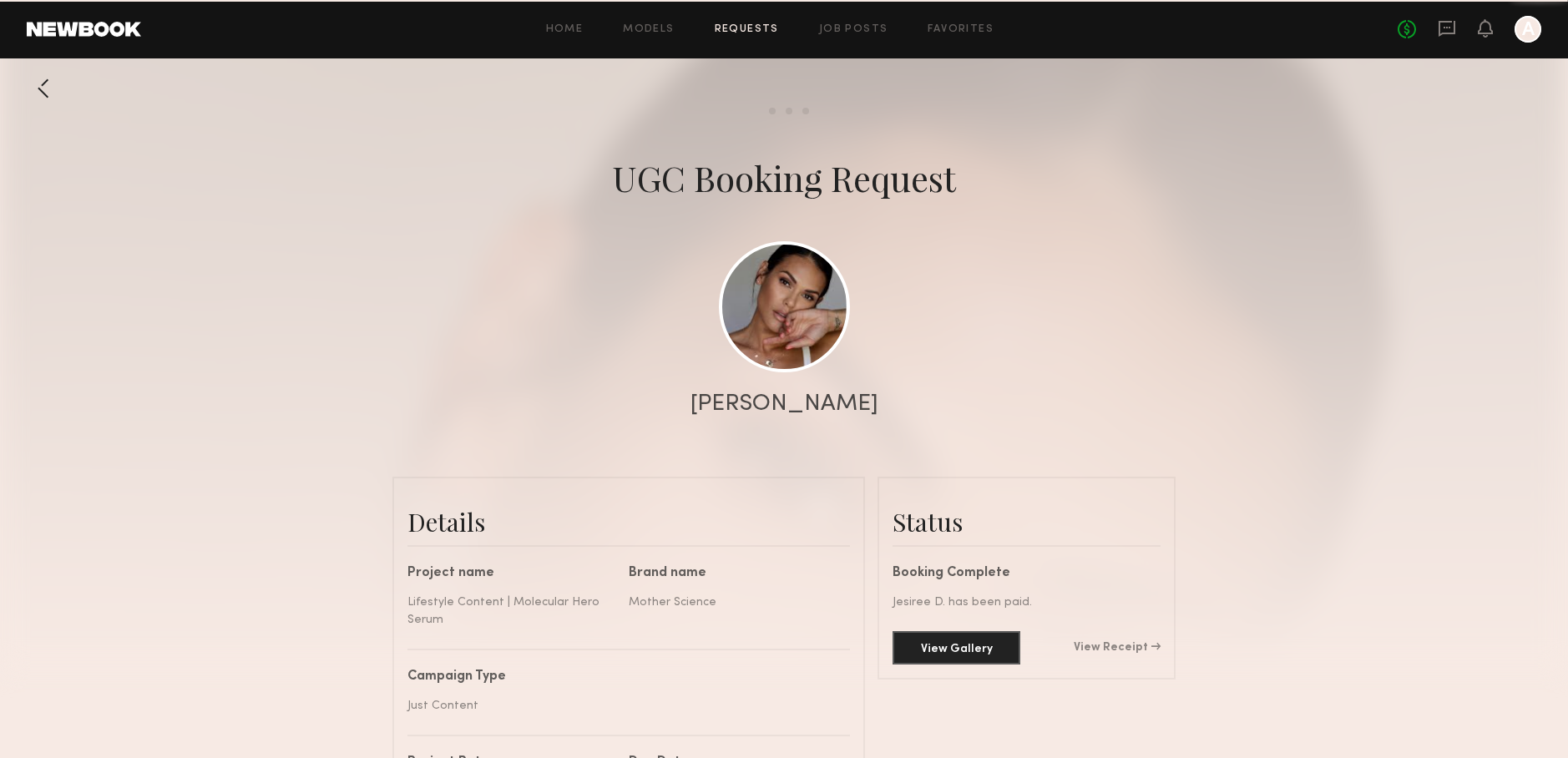
scroll to position [1536, 0]
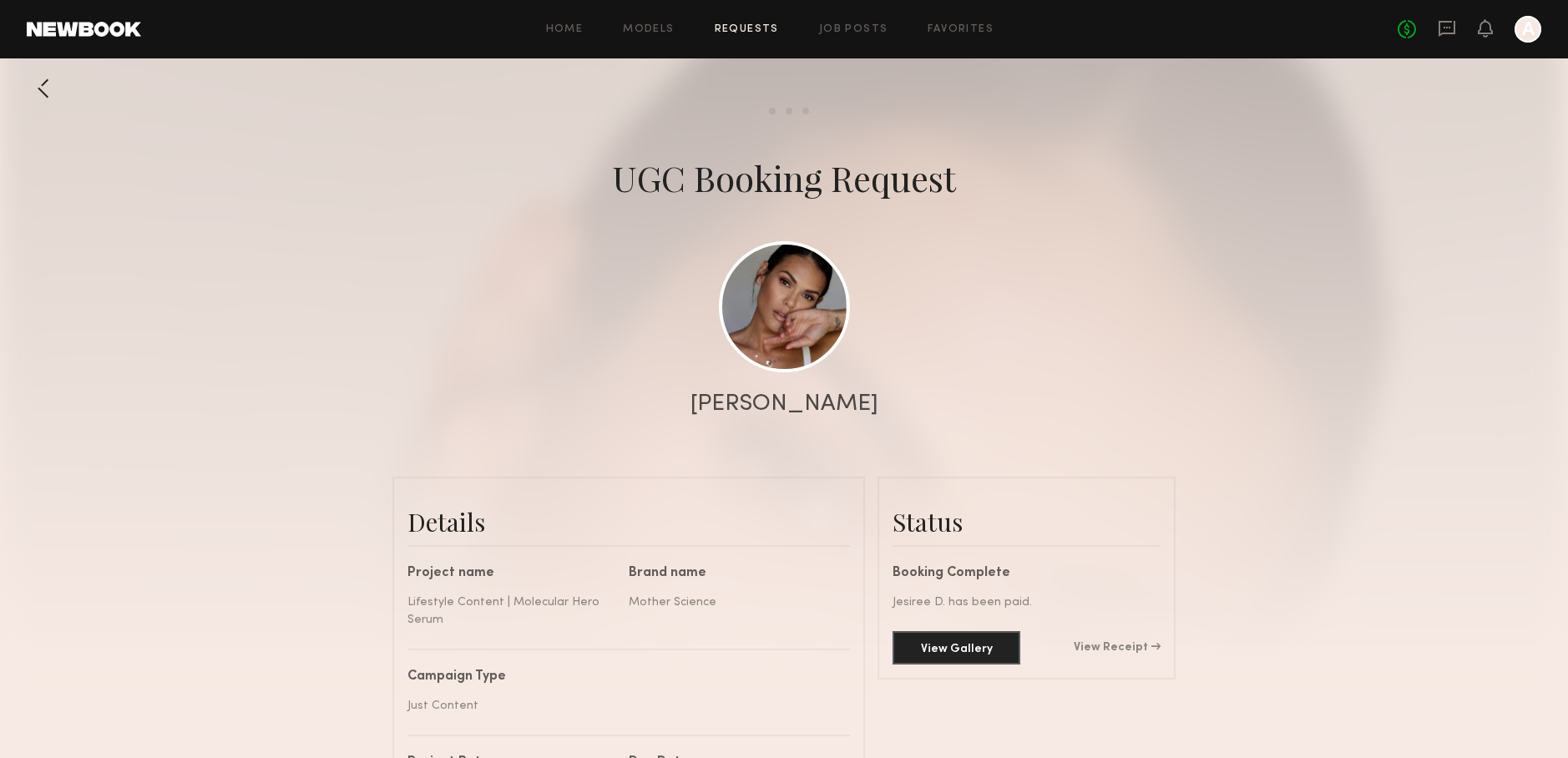
click at [44, 96] on div at bounding box center [44, 89] width 34 height 34
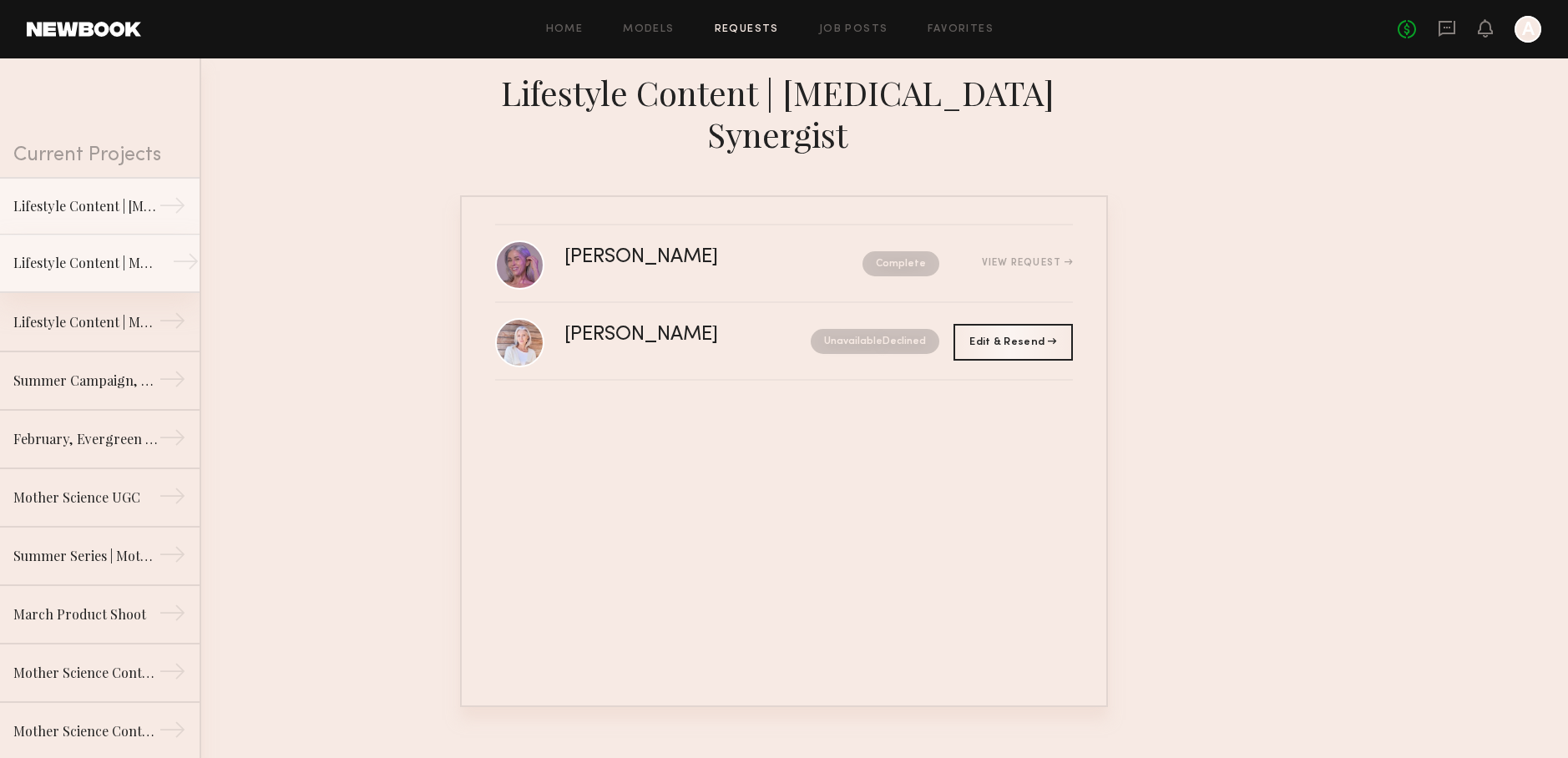
click at [158, 263] on link "Lifestyle Content | Molecular Hero Serum →" at bounding box center [99, 264] width 199 height 59
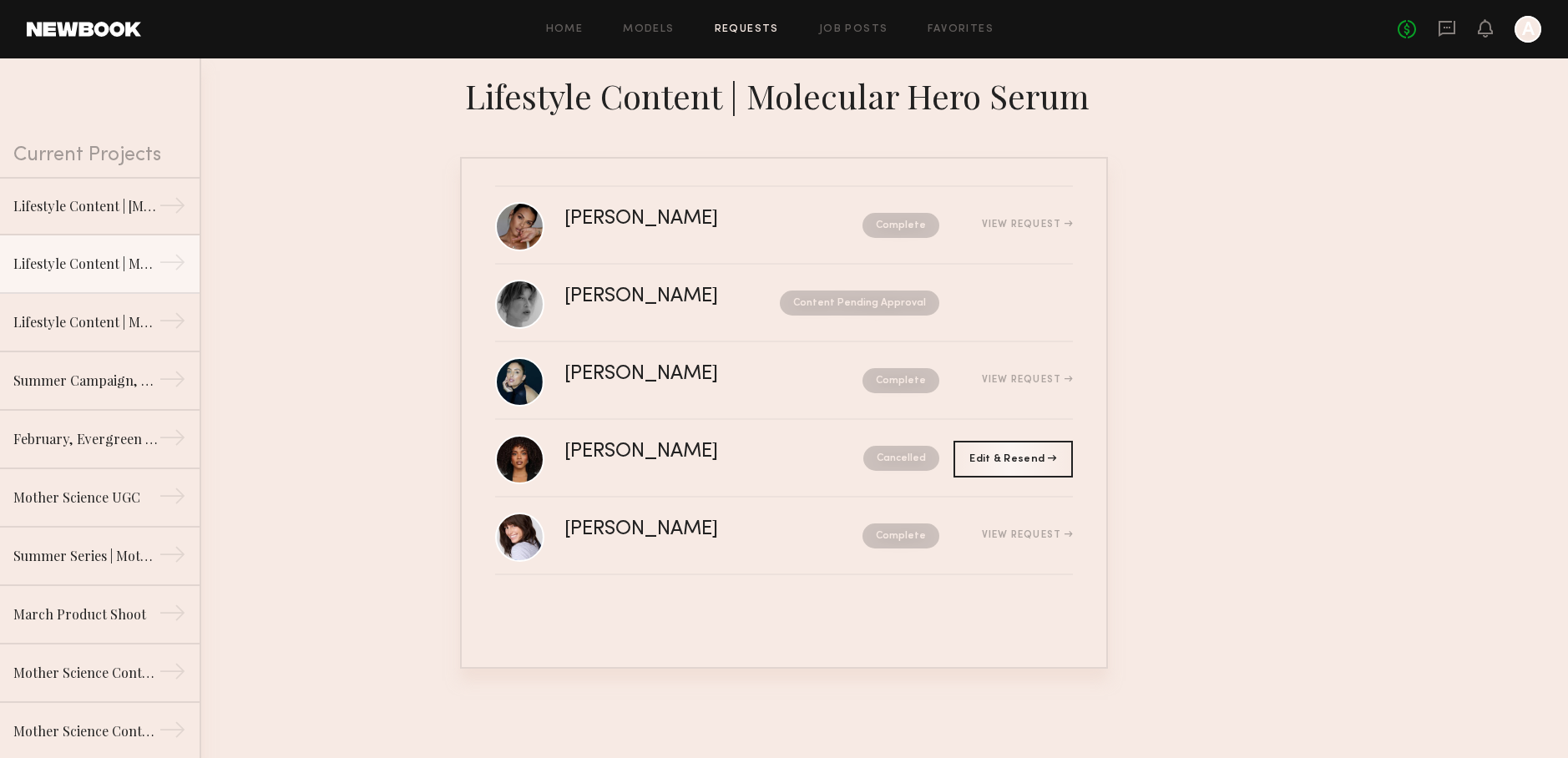
click at [846, 301] on nb-request-status "Content Pending Approval" at bounding box center [859, 303] width 160 height 25
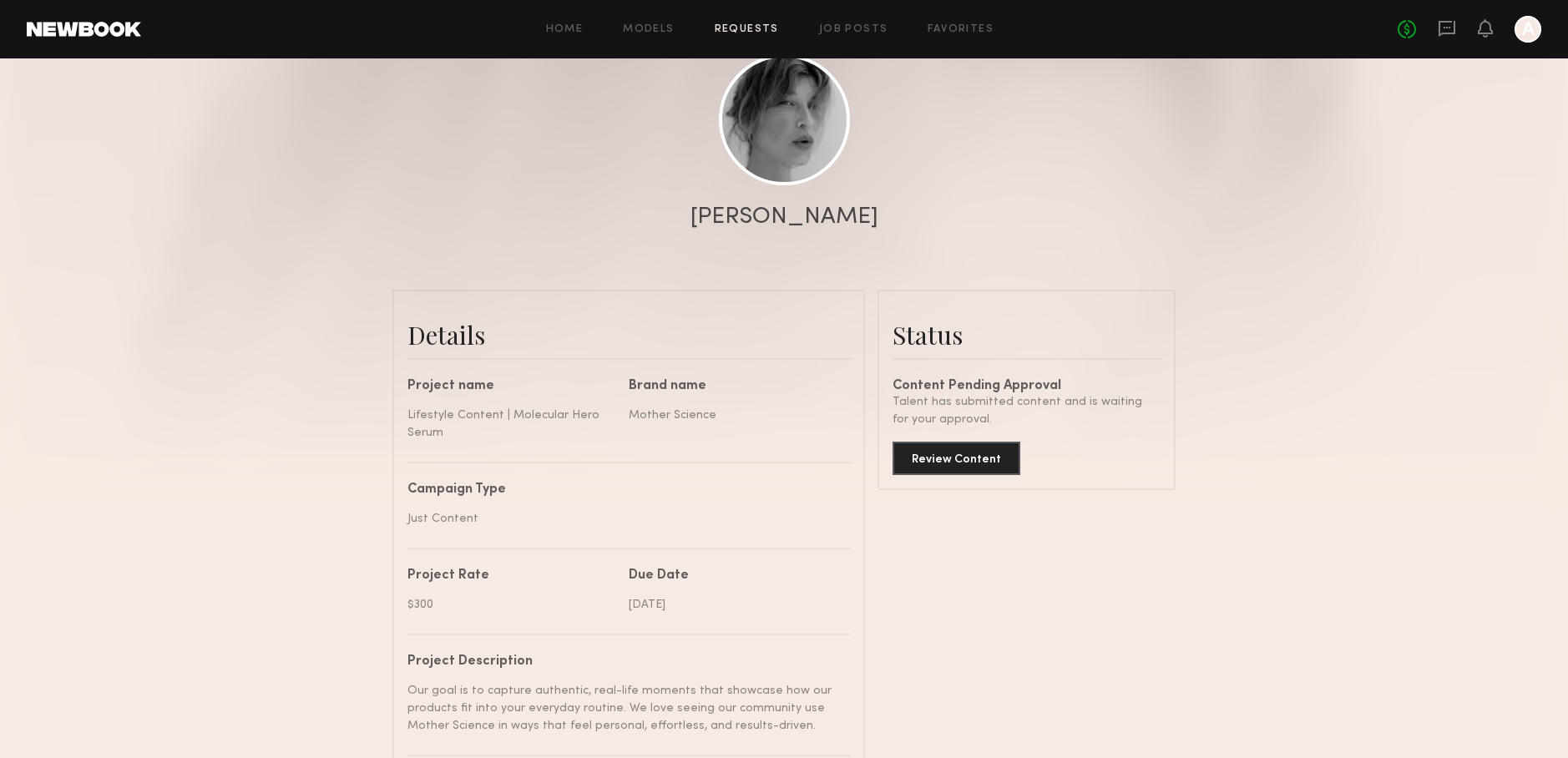
scroll to position [214, 0]
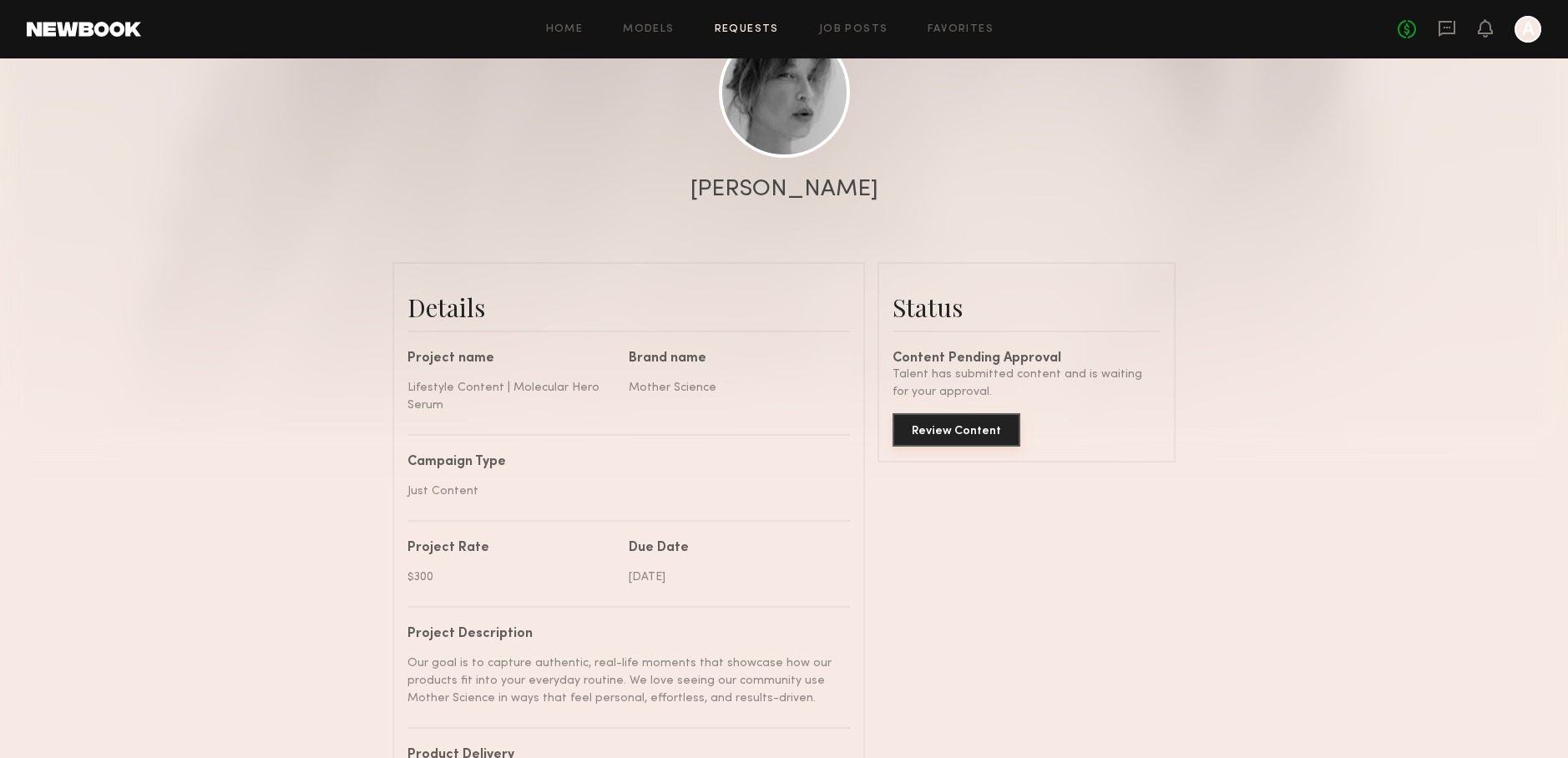
click at [979, 432] on button "Review Content" at bounding box center [957, 430] width 128 height 34
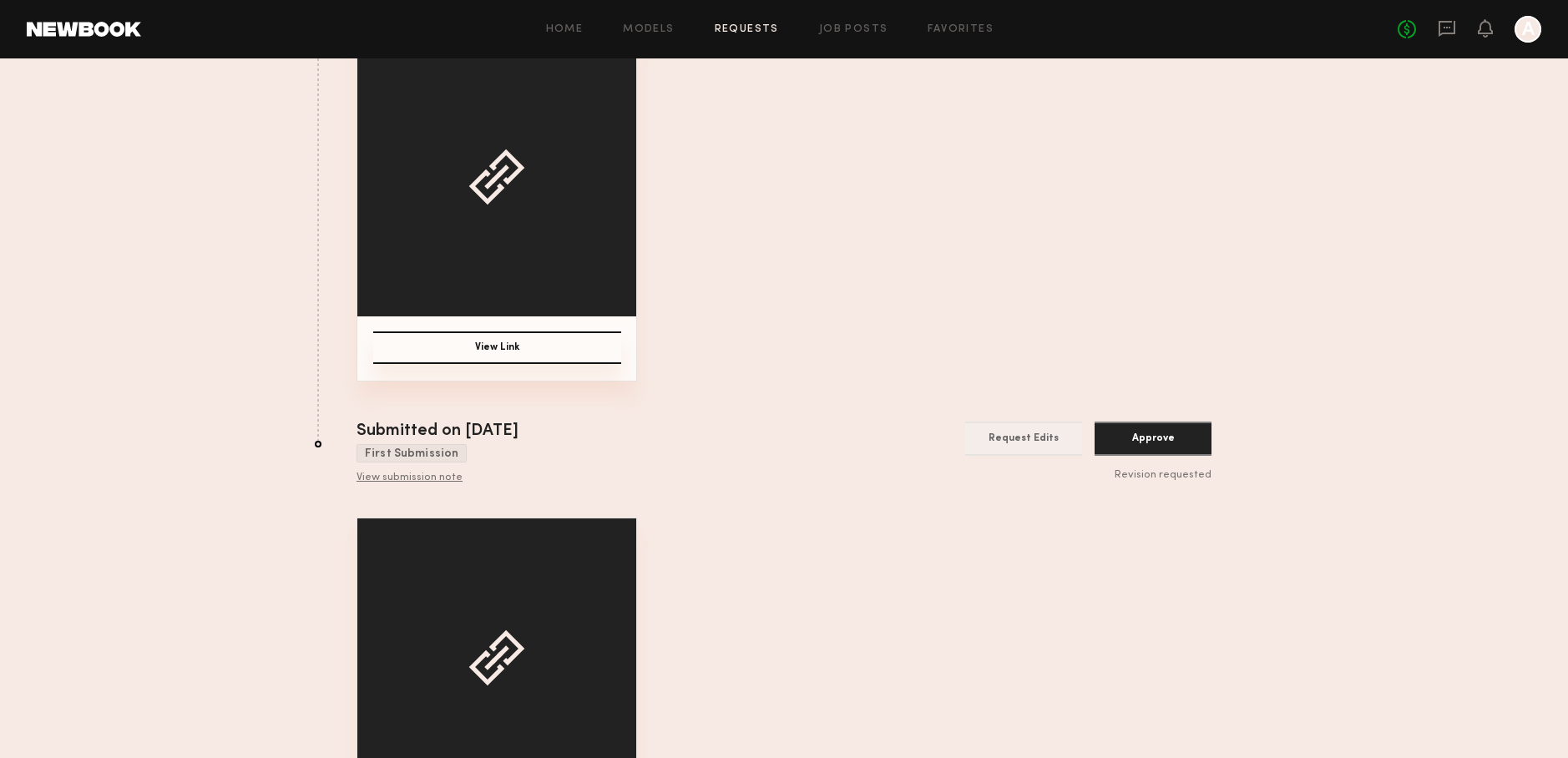
scroll to position [199, 0]
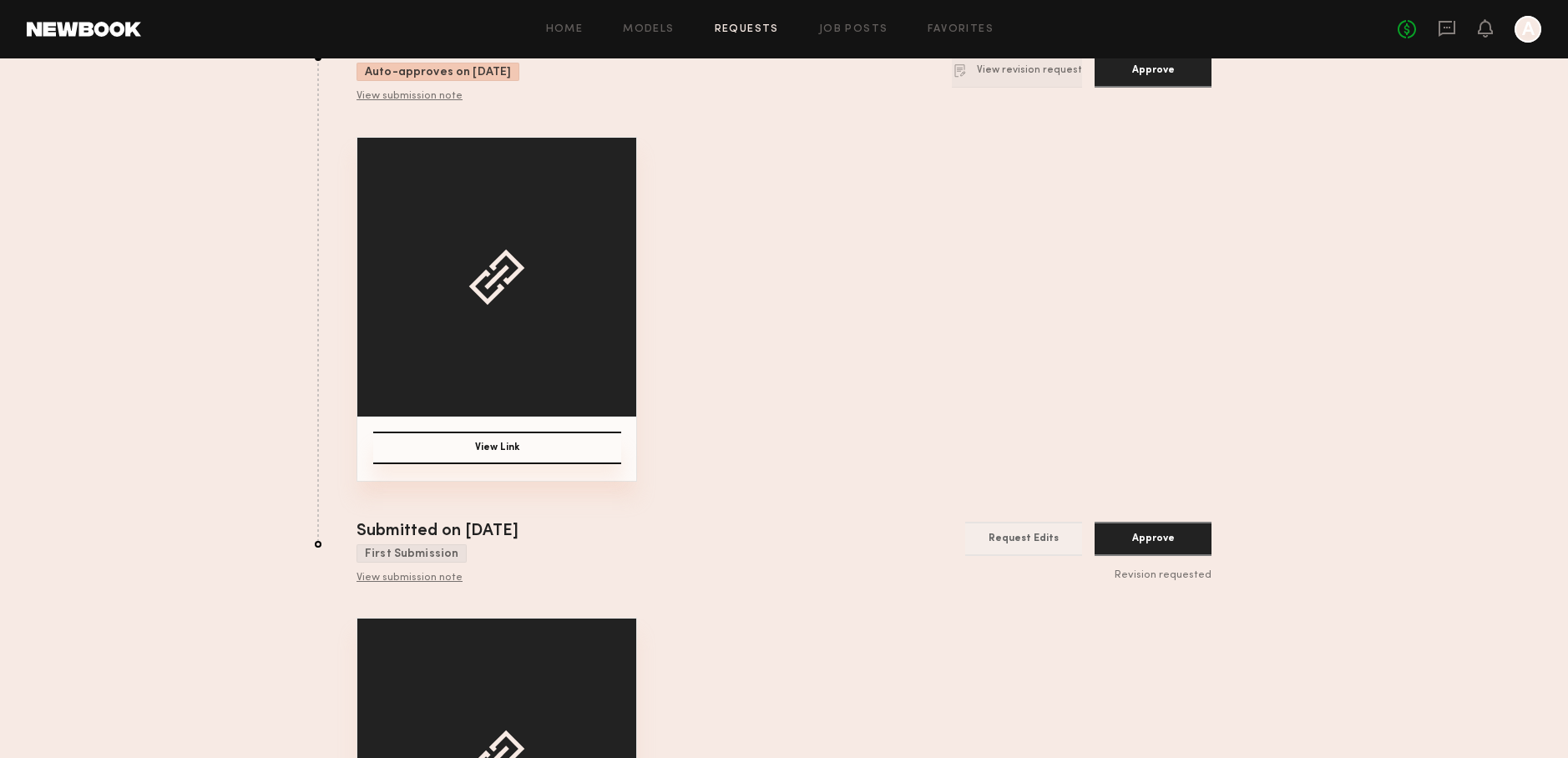
click at [523, 457] on button "View Link" at bounding box center [496, 448] width 248 height 33
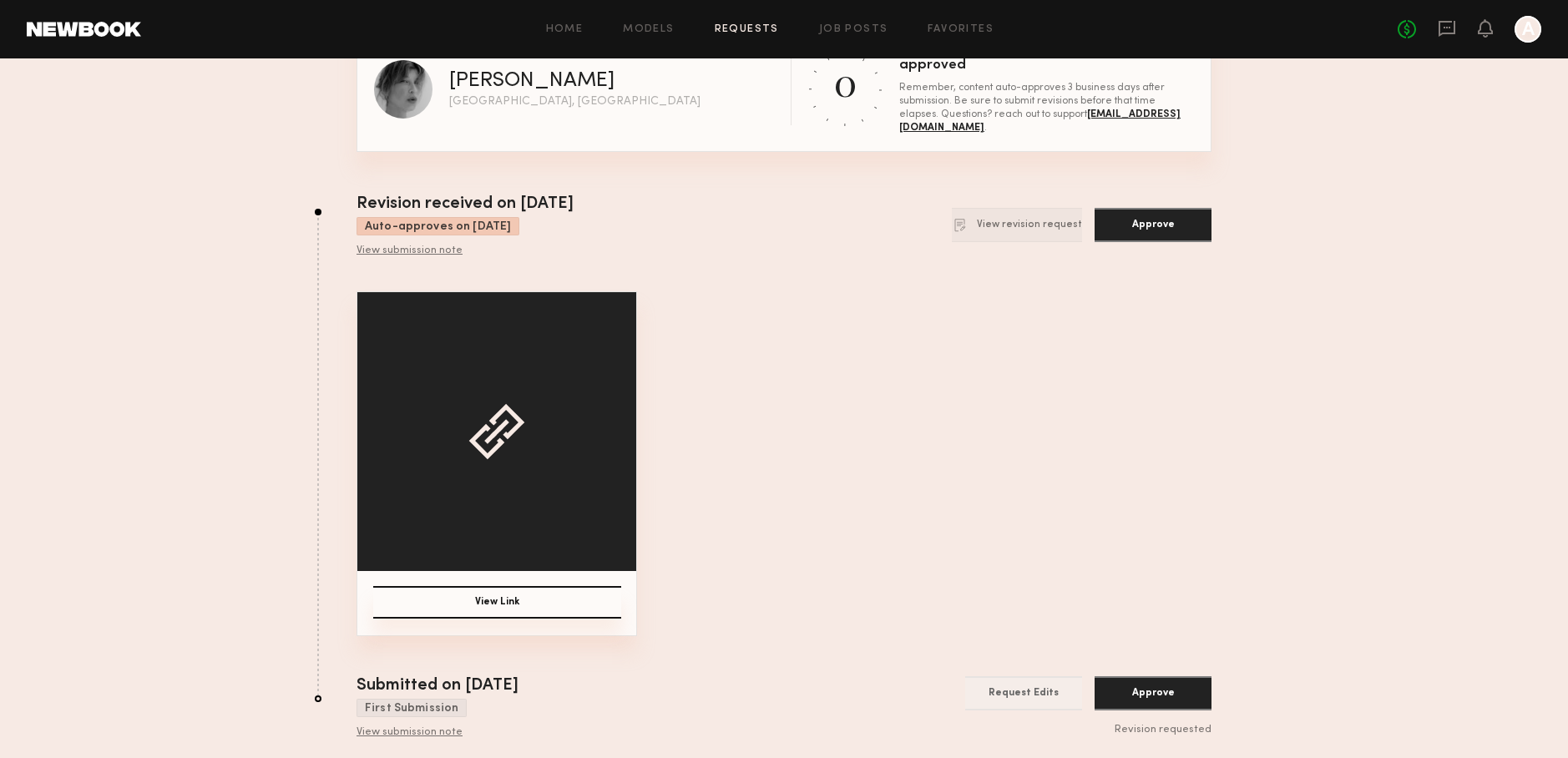
scroll to position [30, 0]
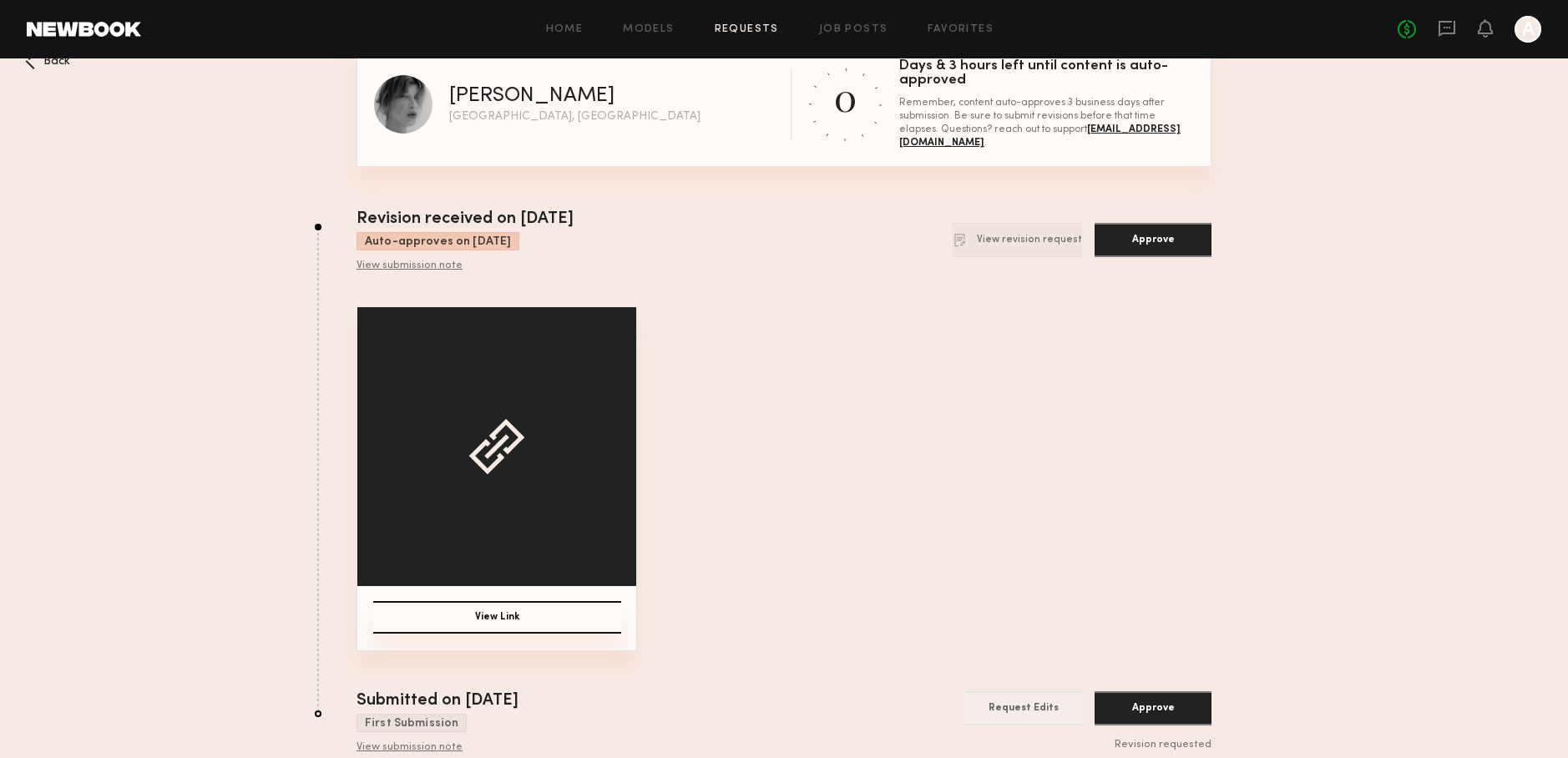
click at [1130, 241] on button "Approve" at bounding box center [1153, 239] width 117 height 35
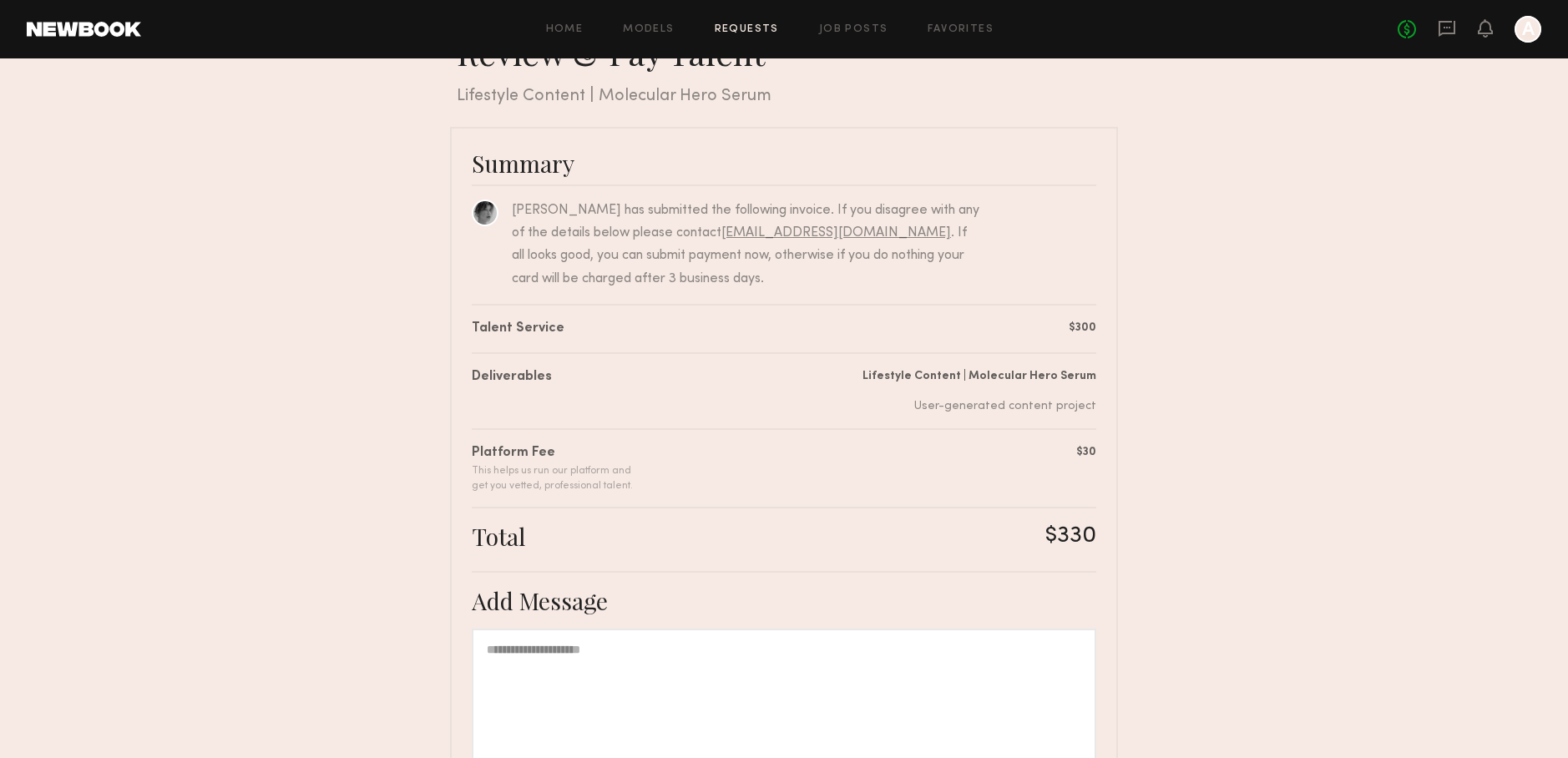
scroll to position [246, 0]
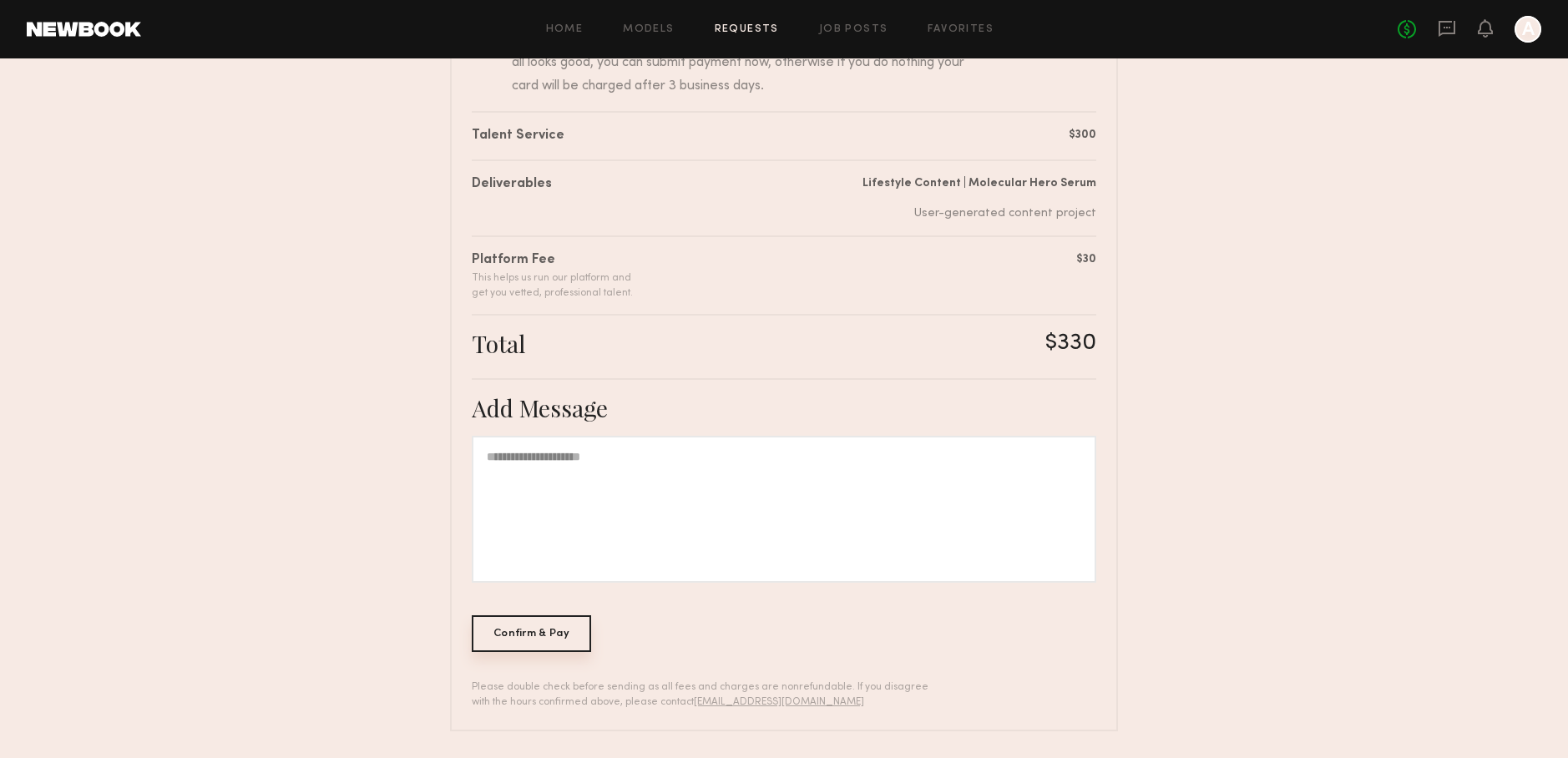
click at [560, 629] on div "Confirm & Pay" at bounding box center [532, 633] width 120 height 36
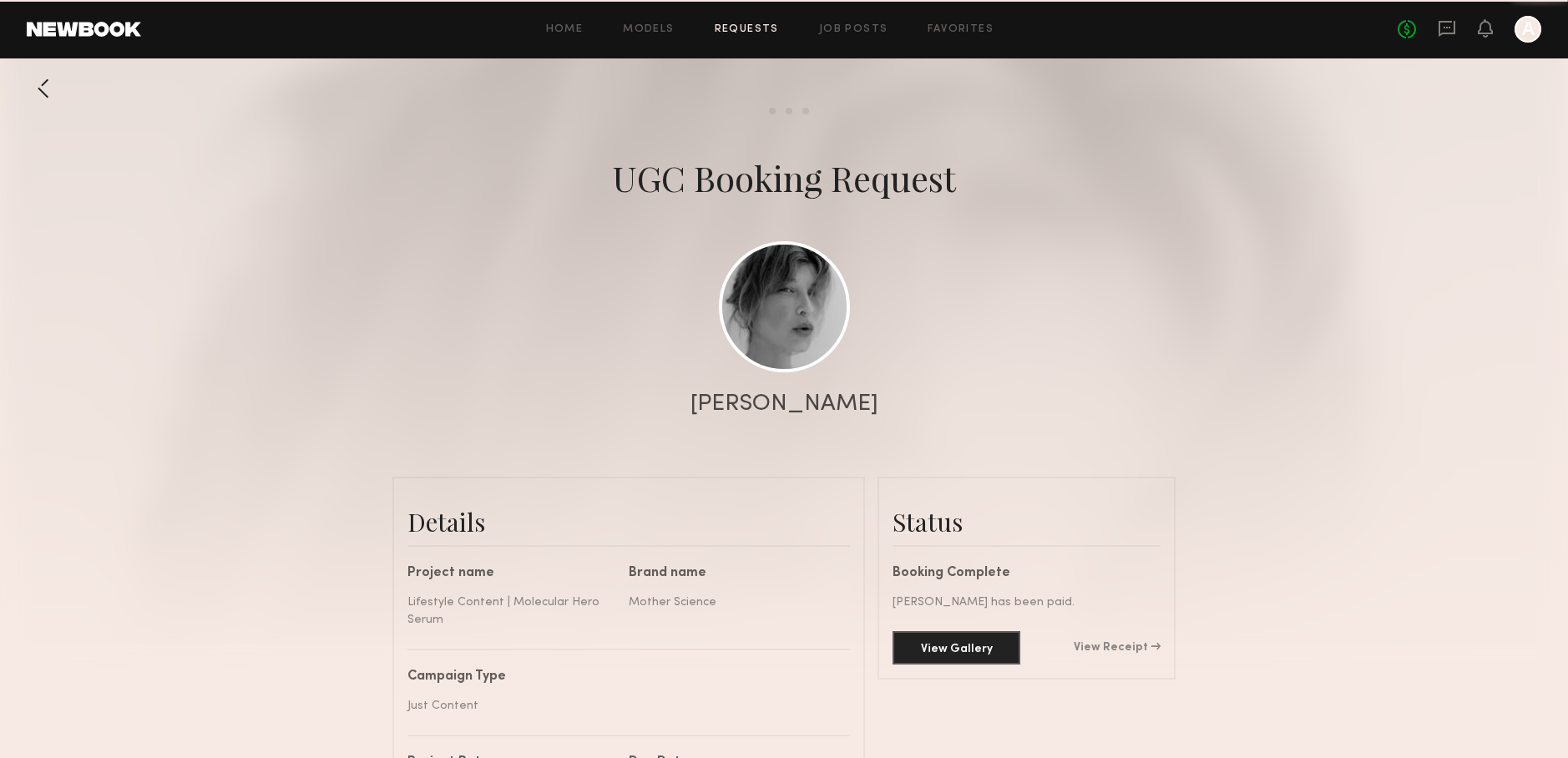
scroll to position [553, 0]
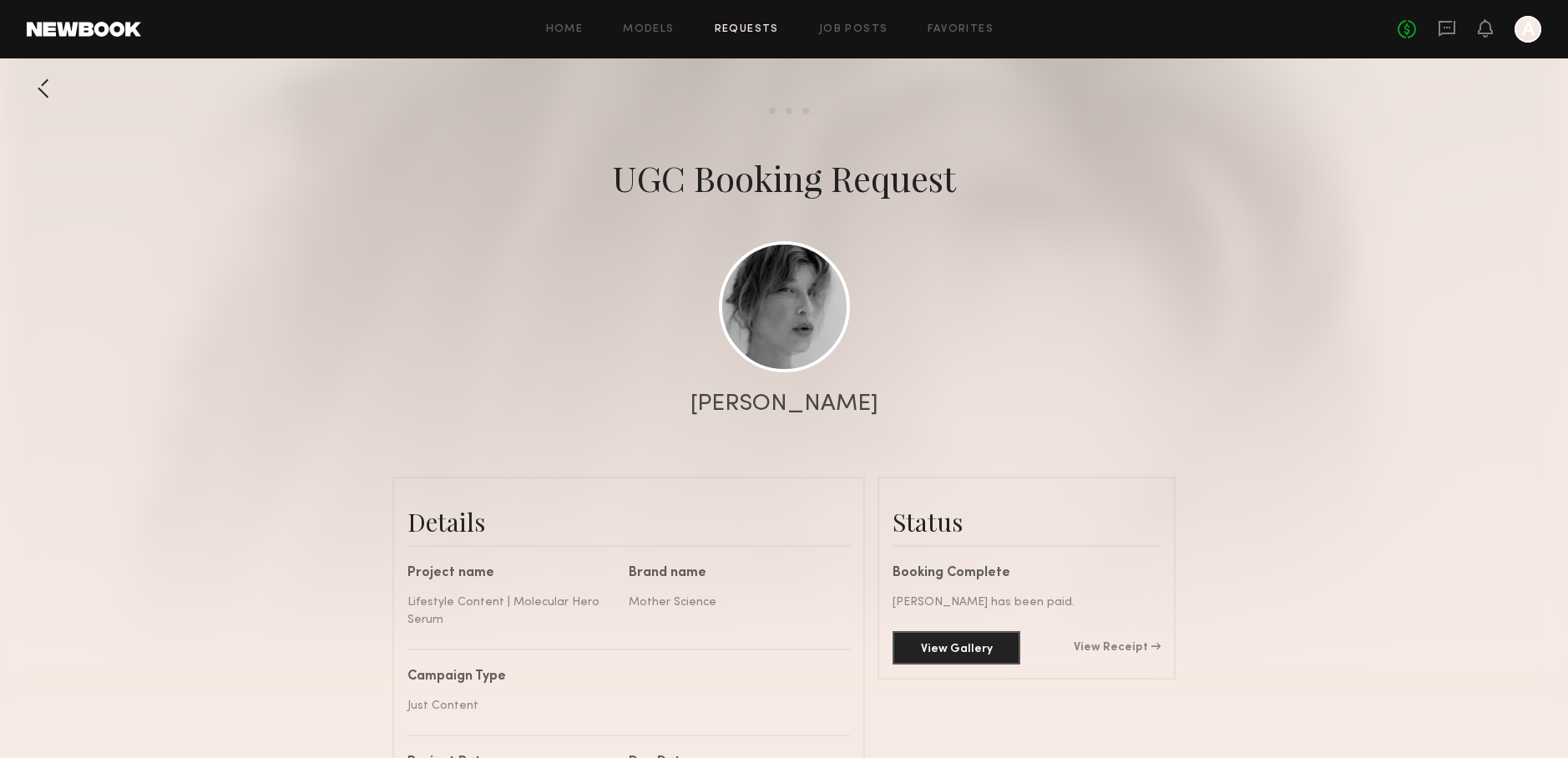
click at [40, 92] on div at bounding box center [44, 89] width 34 height 34
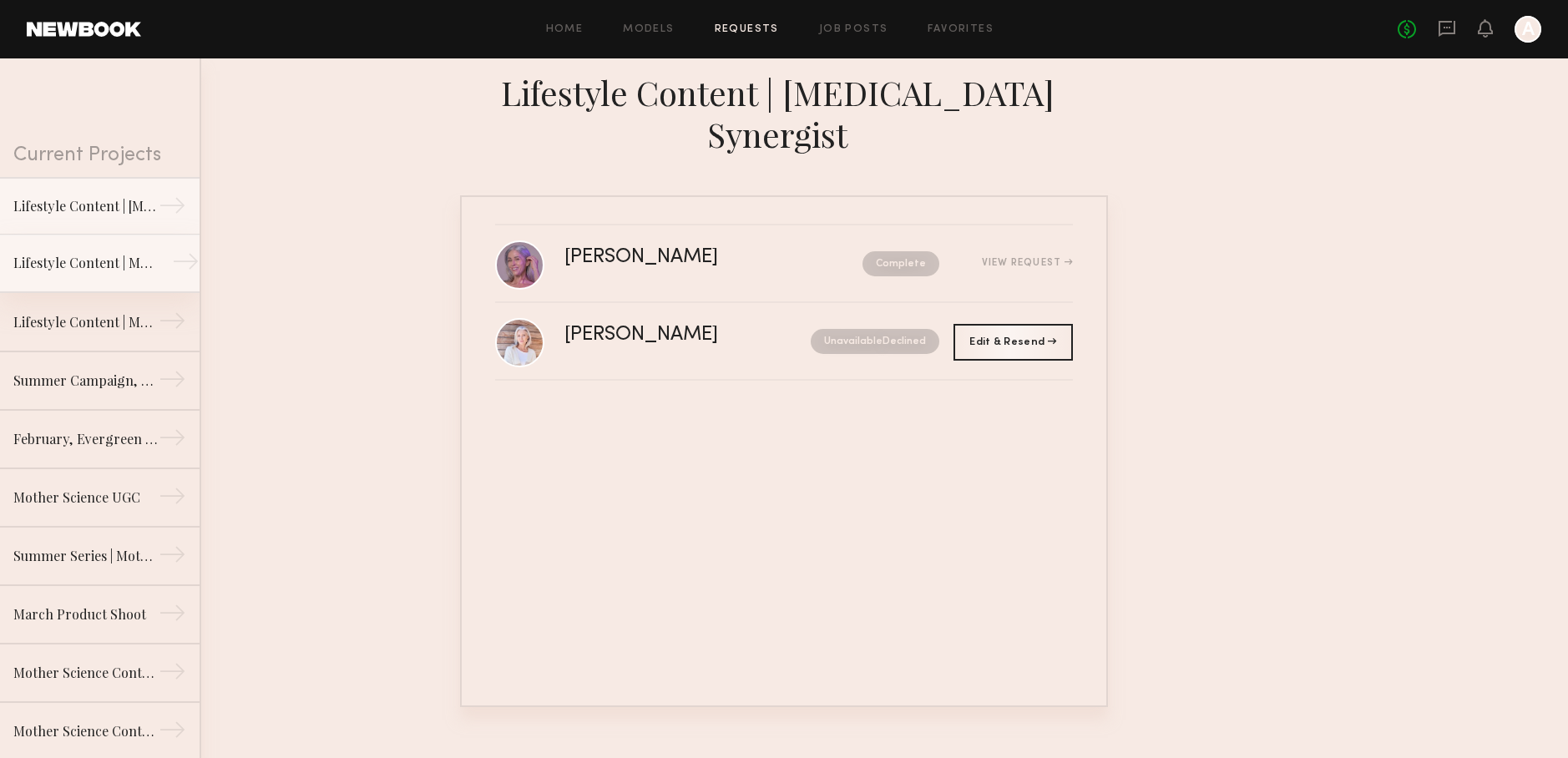
click at [116, 265] on div "Lifestyle Content | Molecular Hero Serum" at bounding box center [85, 263] width 145 height 20
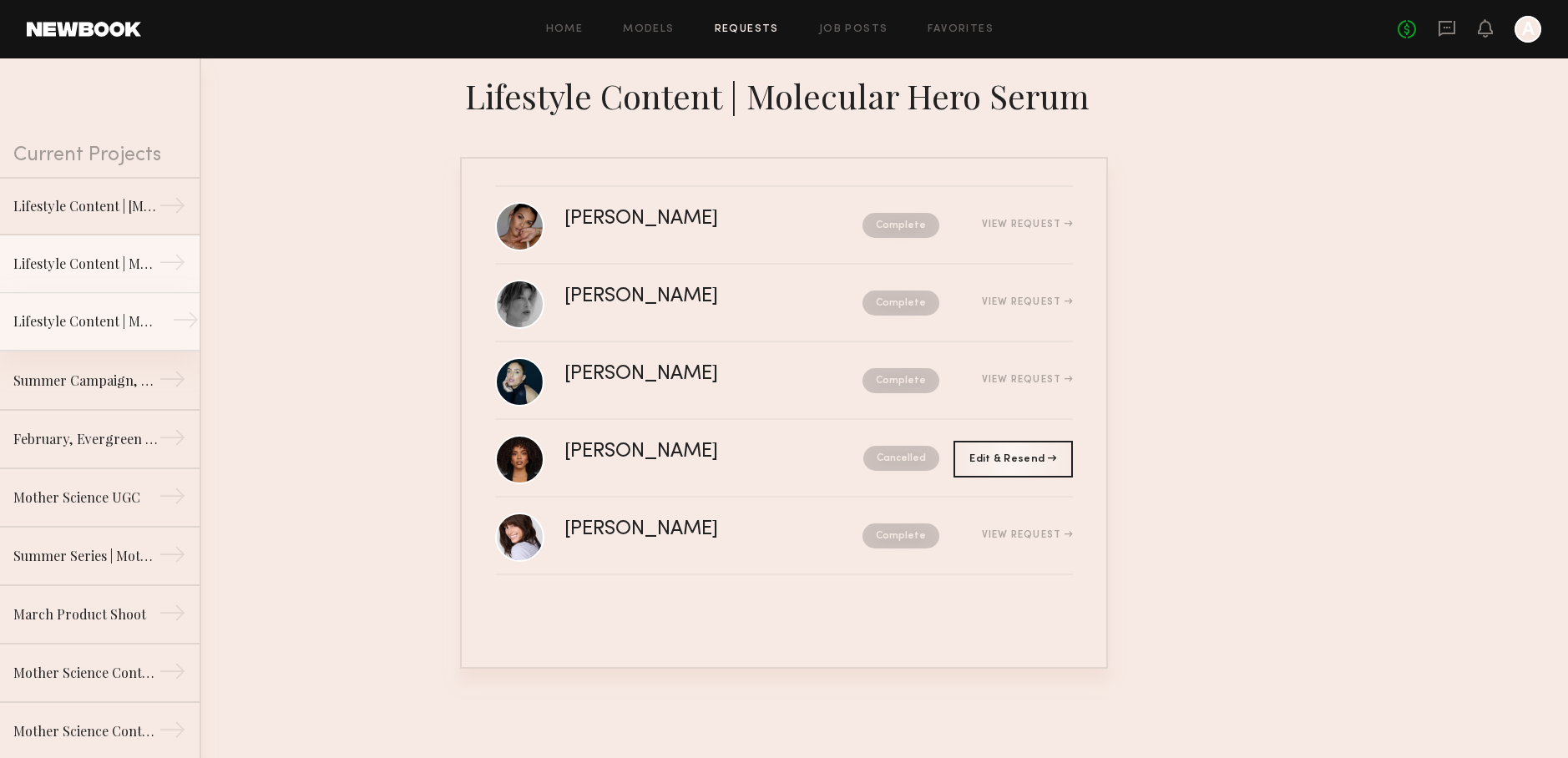
click at [129, 317] on div "Lifestyle Content | Mother Science, Molecular Genesis" at bounding box center [85, 321] width 145 height 20
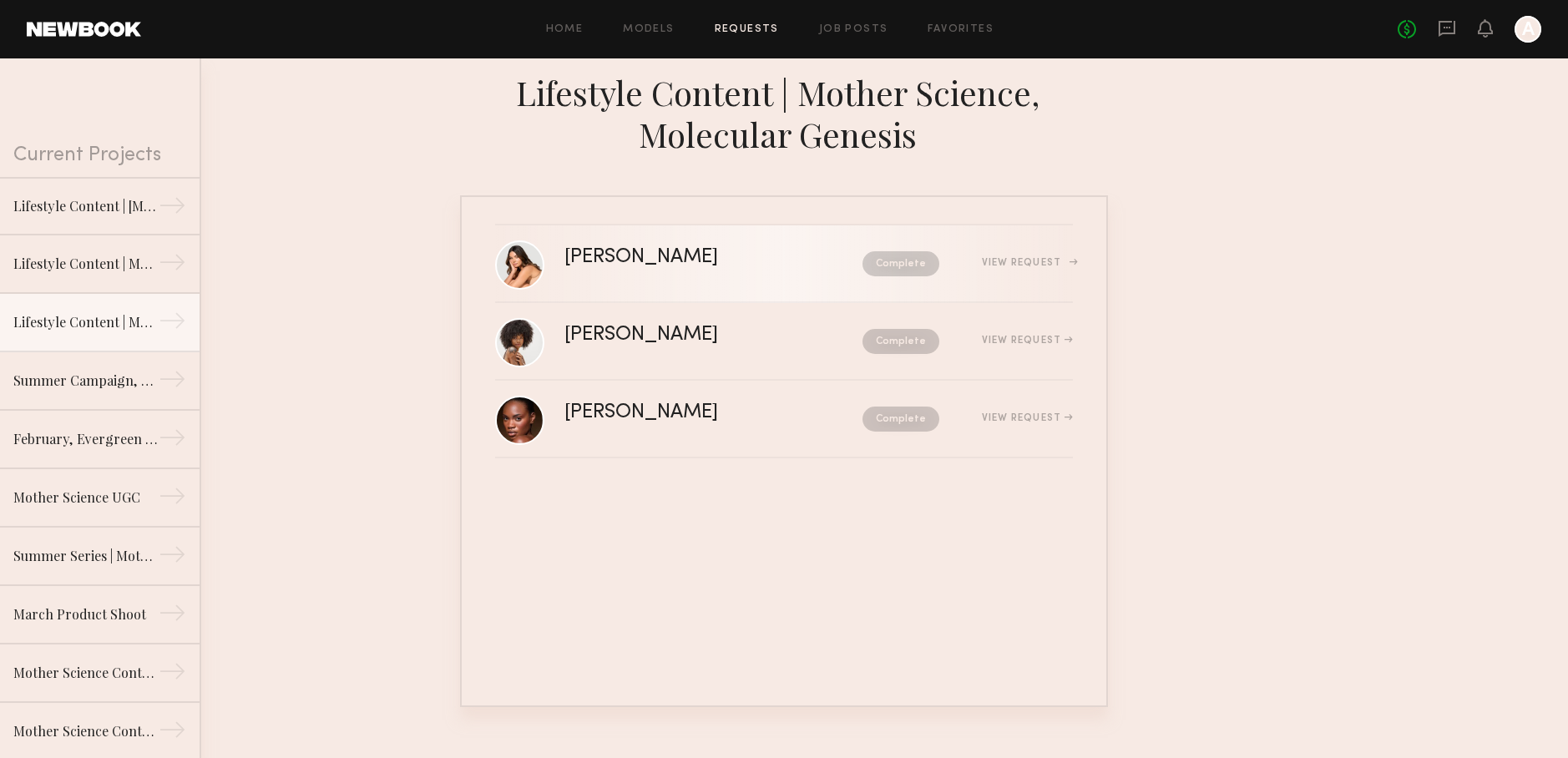
click at [950, 268] on div "View Request" at bounding box center [1006, 263] width 134 height 12
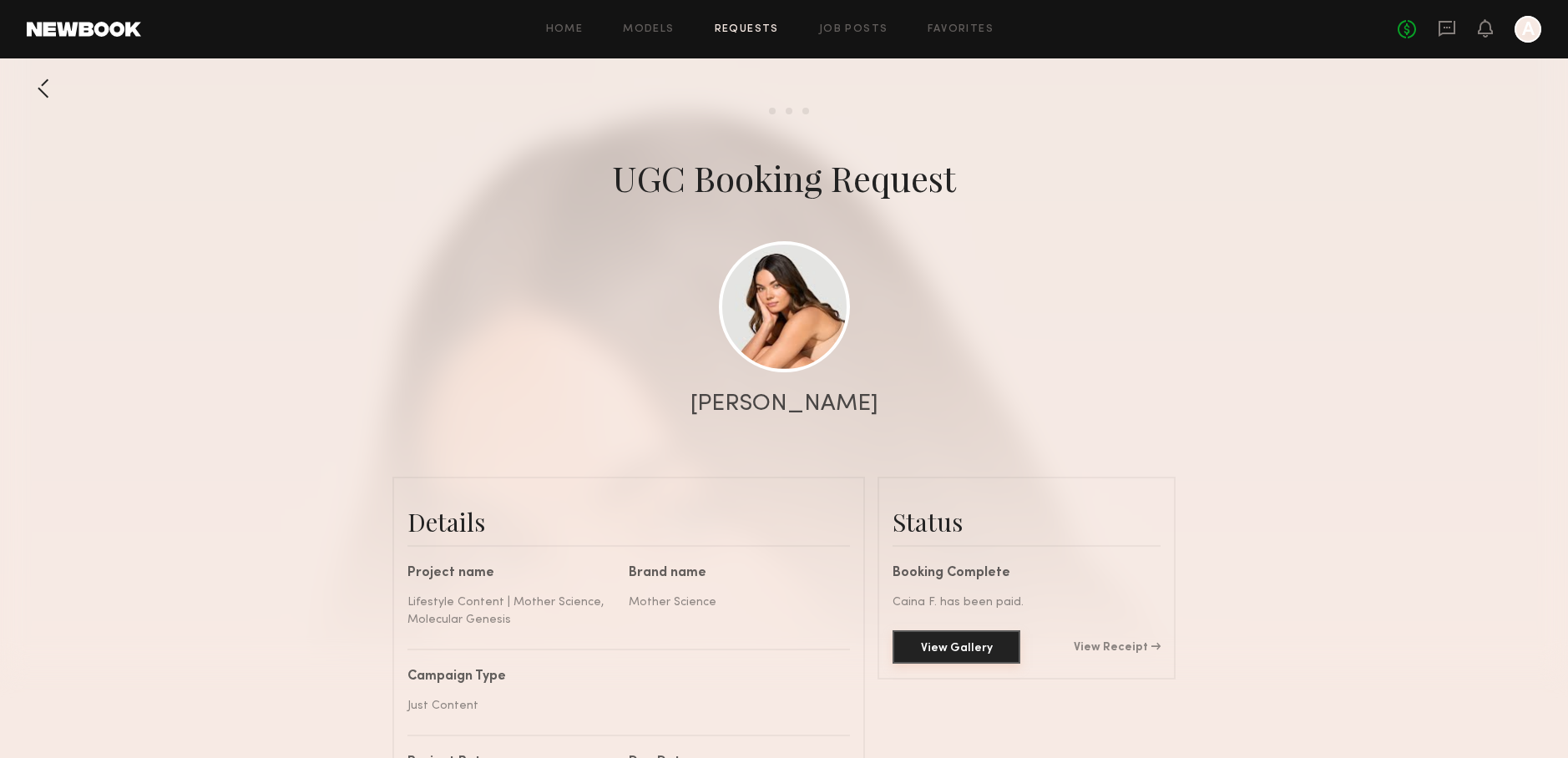
click at [1019, 652] on button "View Gallery" at bounding box center [957, 647] width 128 height 34
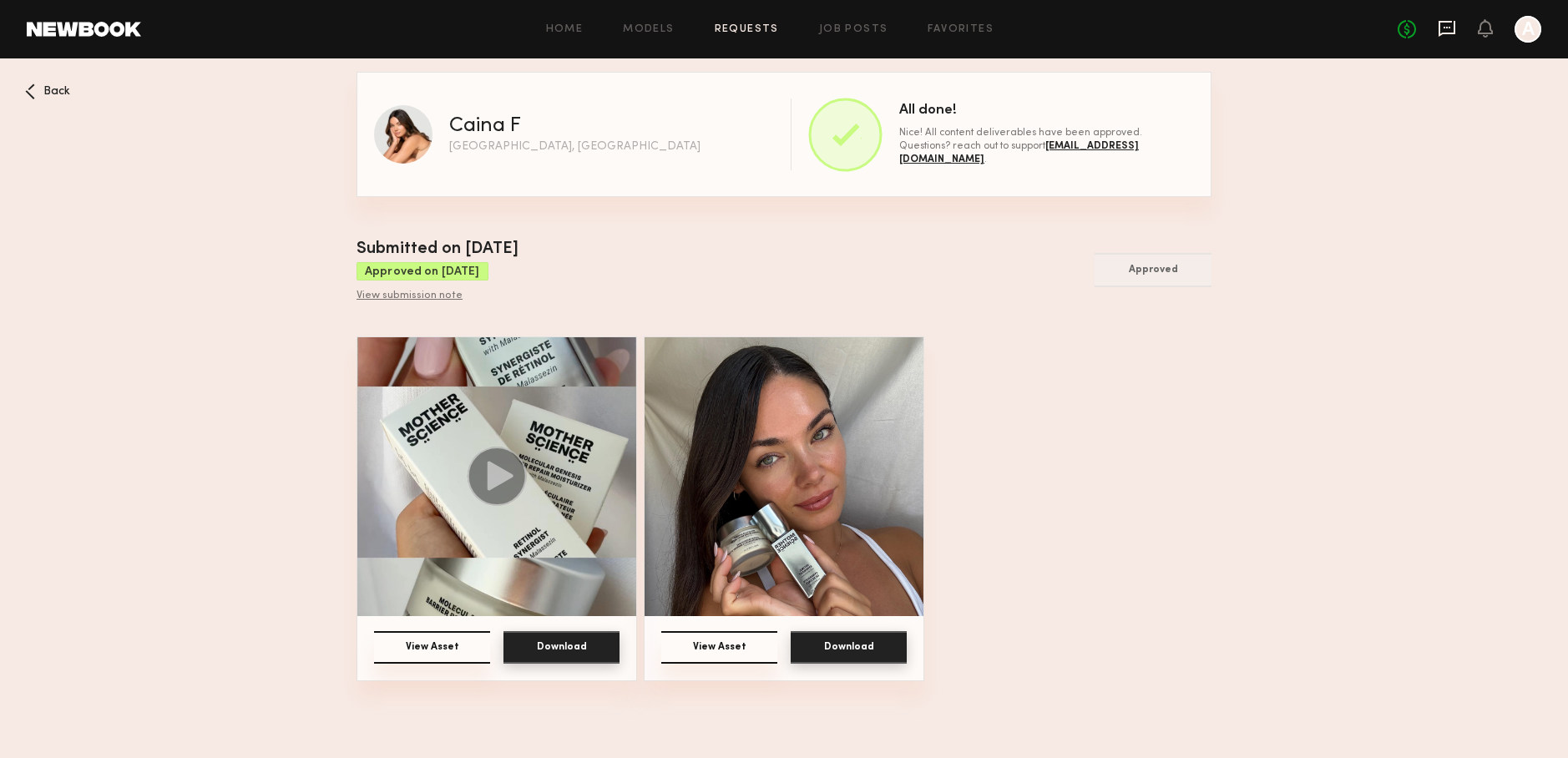
click at [1444, 34] on icon at bounding box center [1447, 28] width 17 height 16
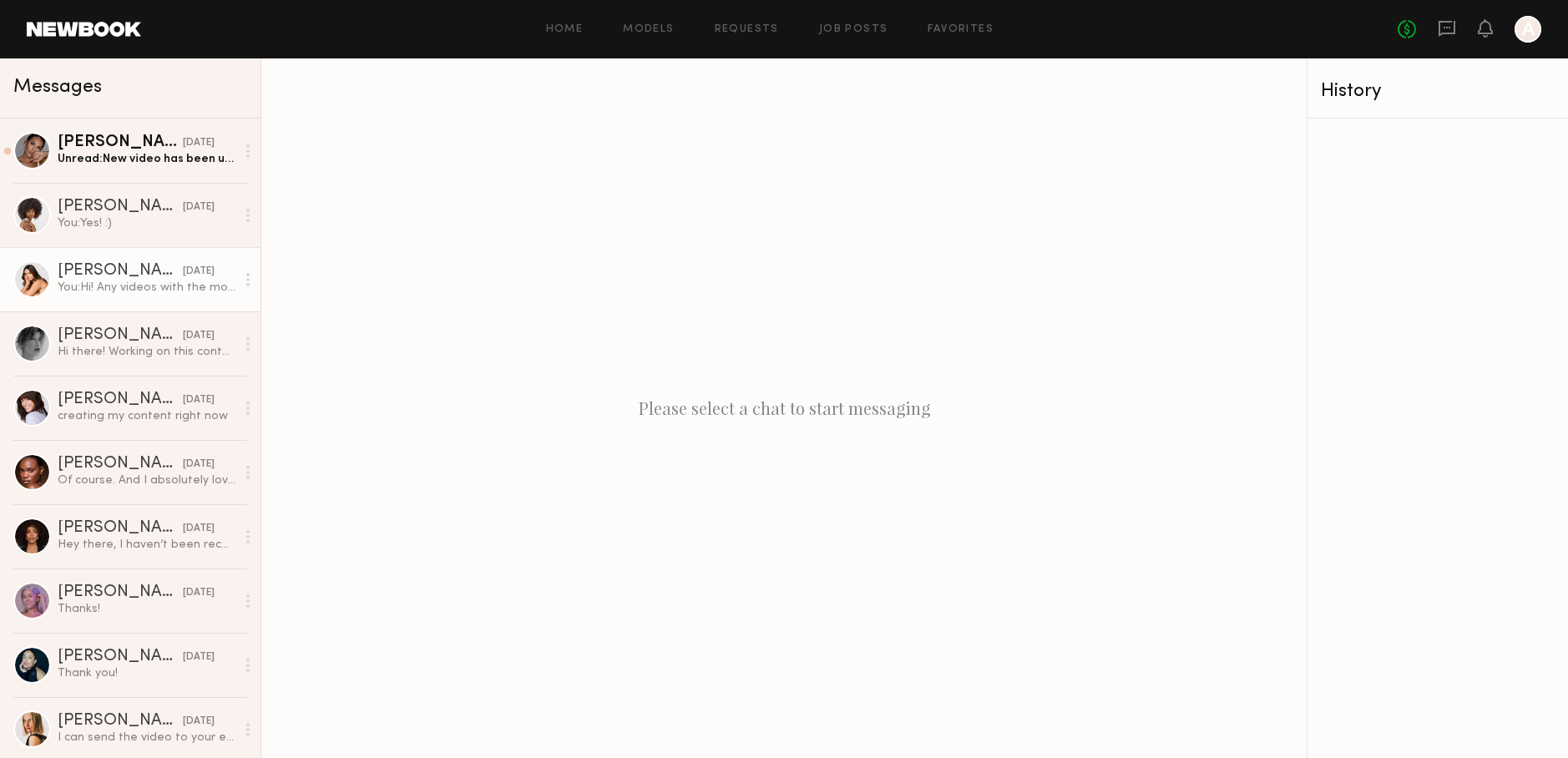
click at [150, 293] on div "You: Hi! Any videos with the moisturizer jar would need to be reshot!" at bounding box center [147, 287] width 178 height 16
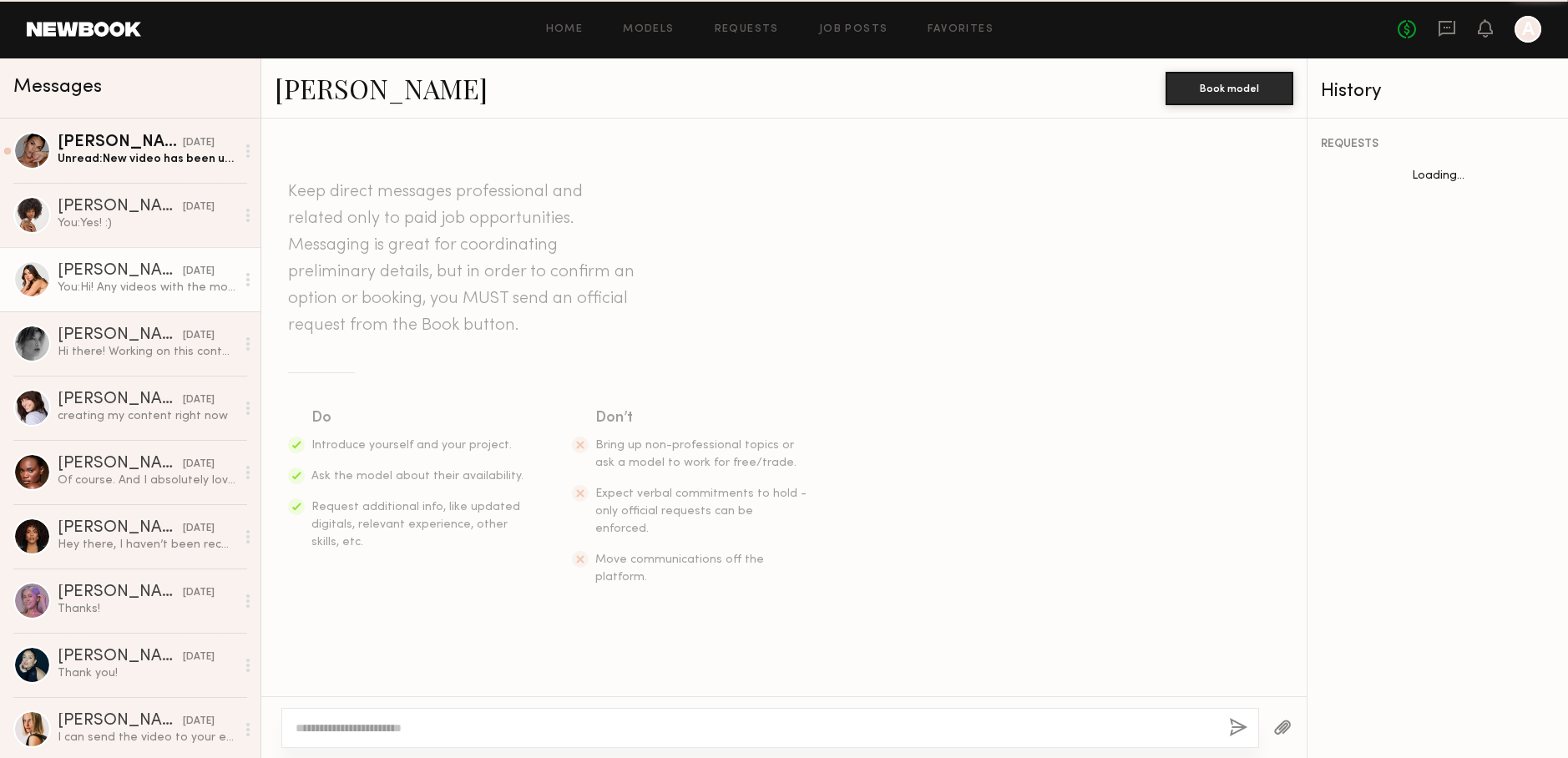
scroll to position [473, 0]
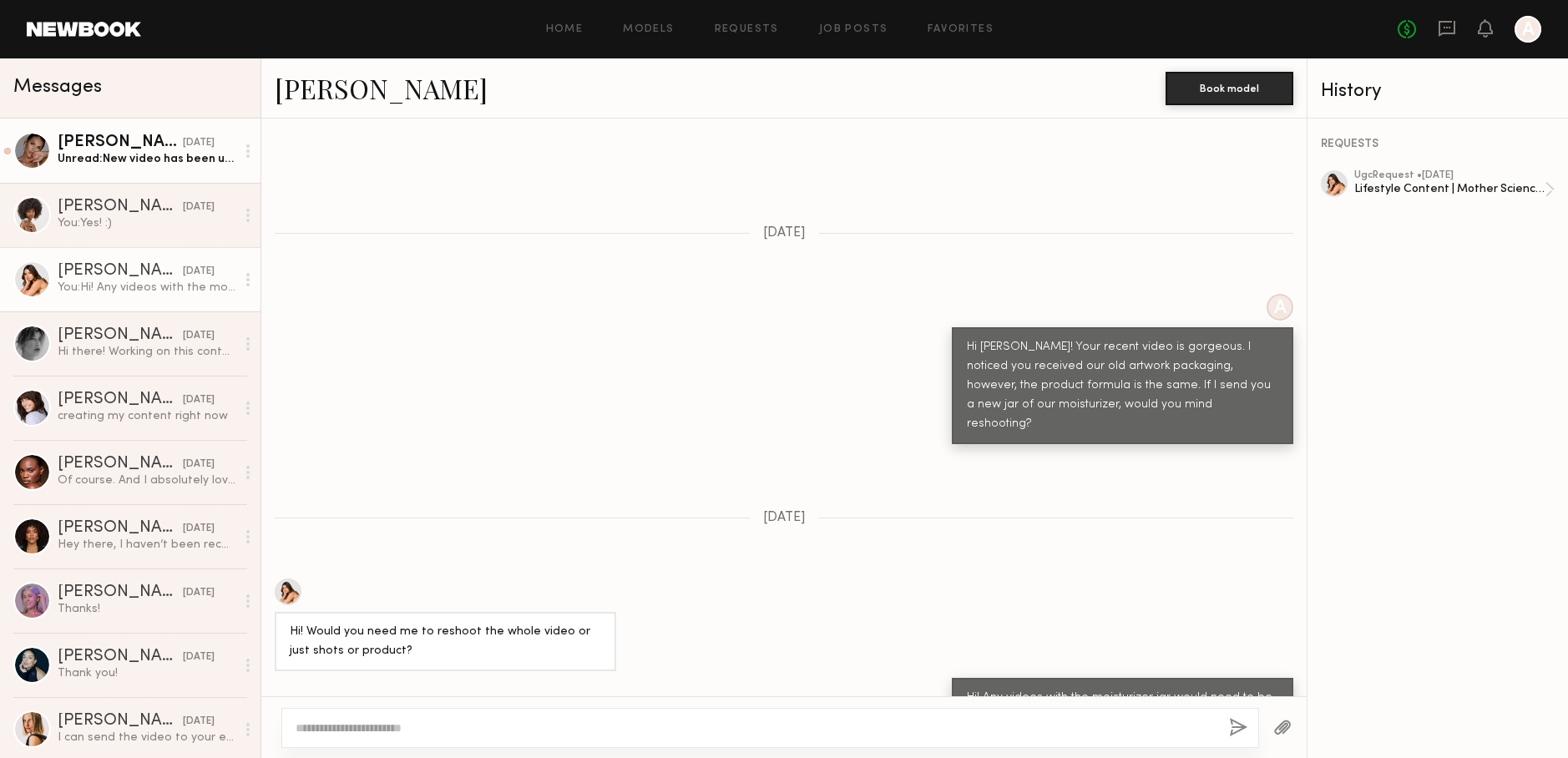
click at [152, 164] on div "Unread: New video has been uploaded and submitted." at bounding box center [147, 159] width 178 height 16
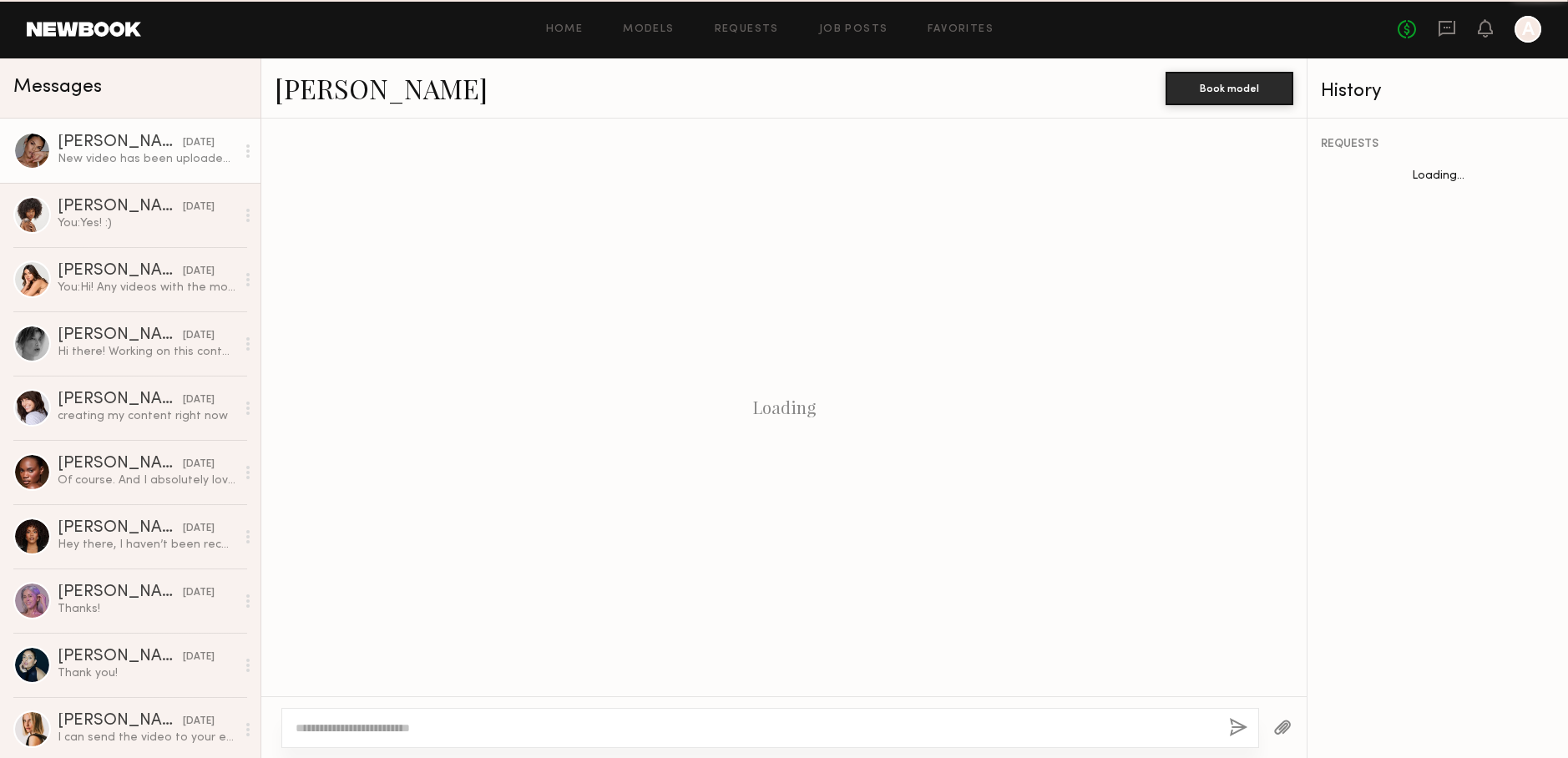
scroll to position [1268, 0]
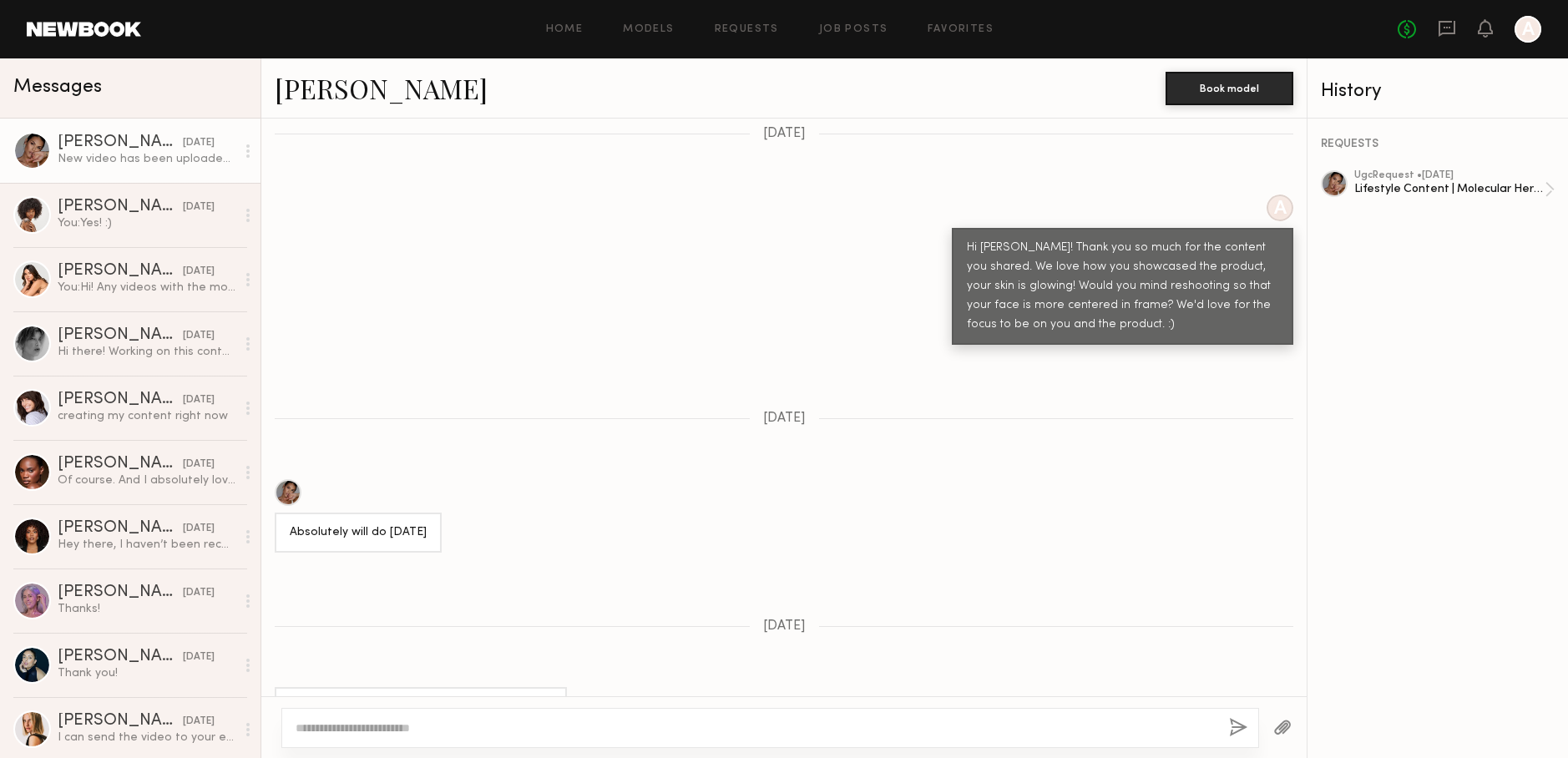
click at [518, 724] on textarea at bounding box center [755, 728] width 920 height 17
type textarea "**********"
click at [1237, 733] on button "button" at bounding box center [1238, 728] width 19 height 21
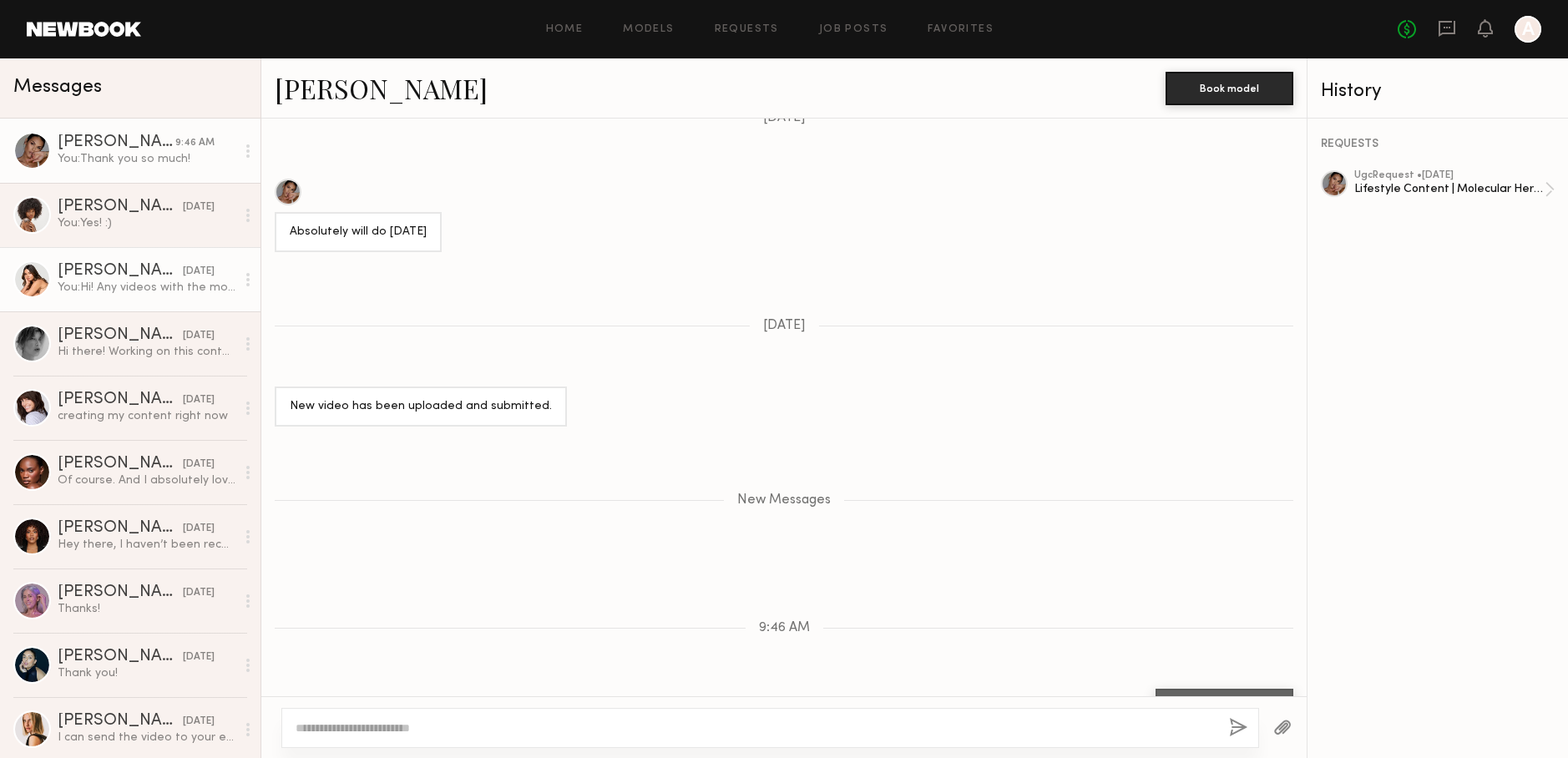
click at [125, 297] on link "[PERSON_NAME] [DATE] You: Hi! Any videos with the moisturizer jar would need to…" at bounding box center [130, 279] width 261 height 64
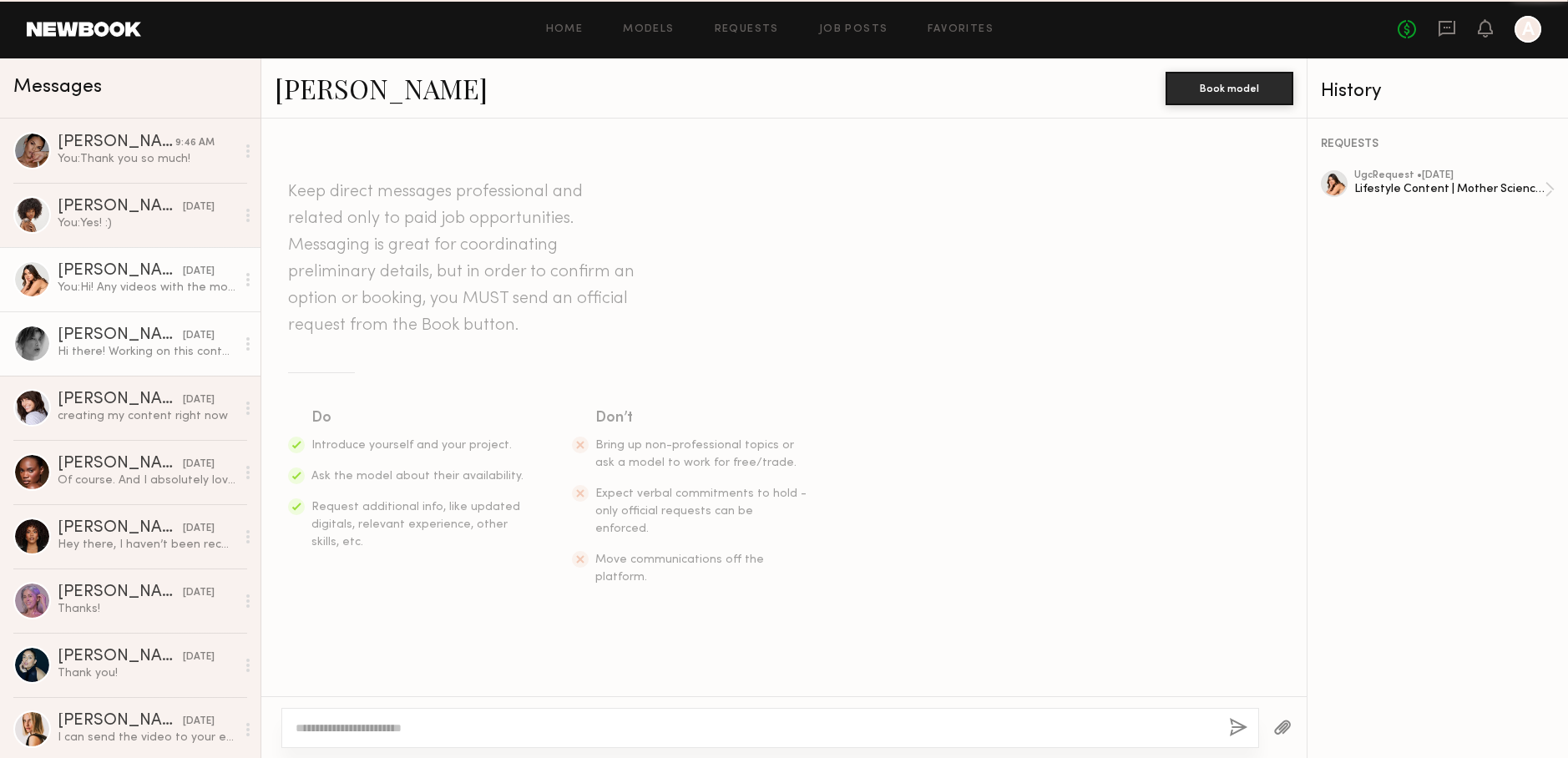
scroll to position [473, 0]
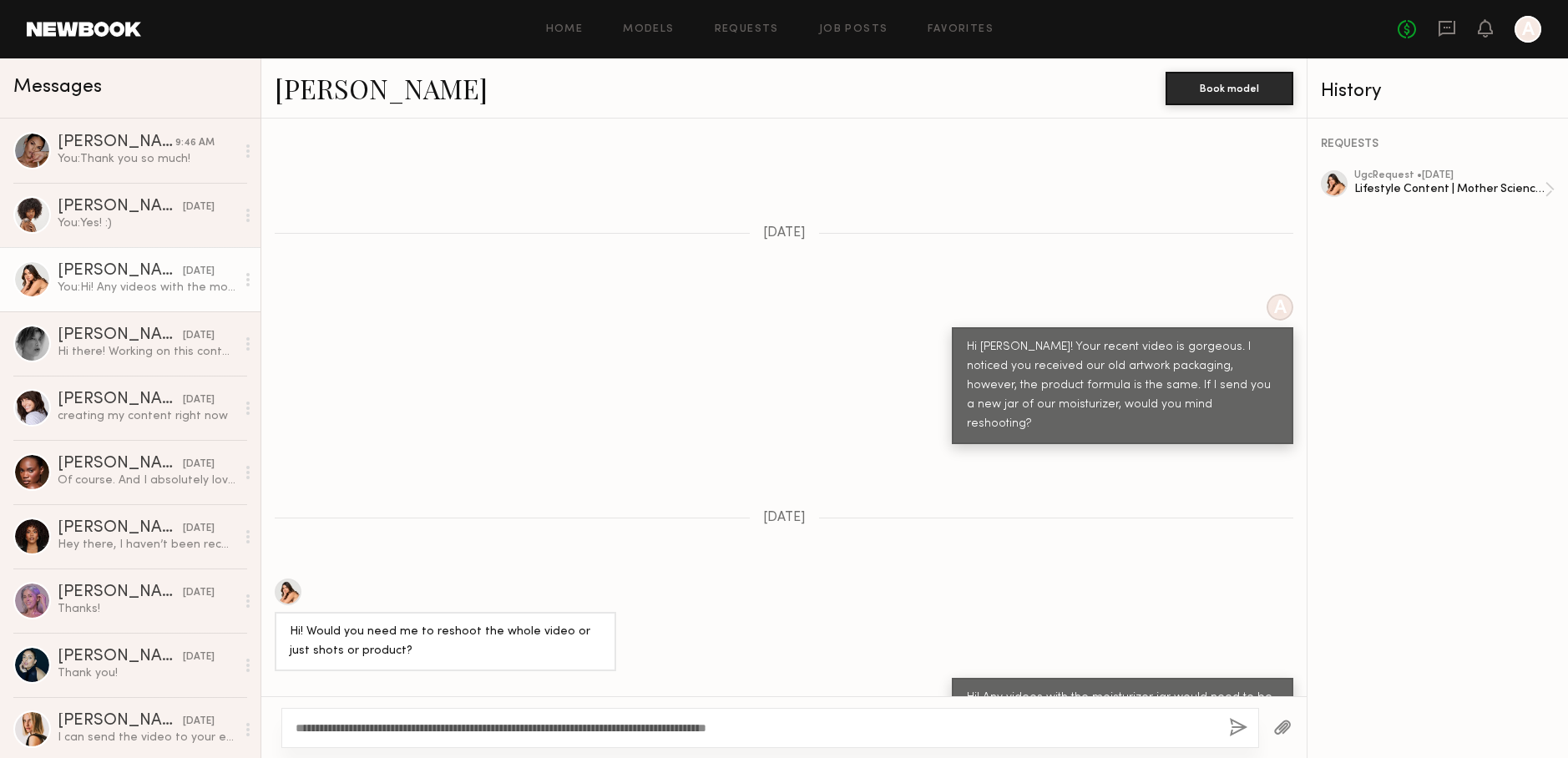
type textarea "**********"
drag, startPoint x: 1243, startPoint y: 725, endPoint x: 1240, endPoint y: 715, distance: 10.4
click at [1243, 725] on button "button" at bounding box center [1238, 728] width 19 height 21
